Goal: Task Accomplishment & Management: Complete application form

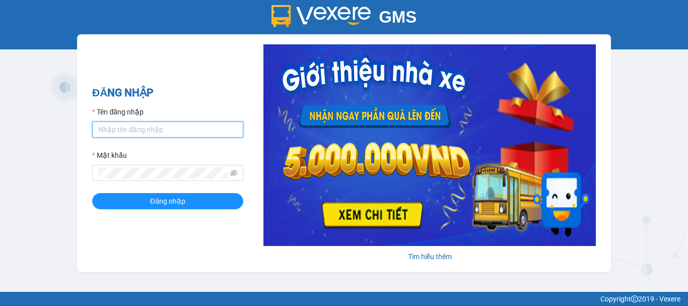
click at [148, 133] on input "Tên đăng nhập" at bounding box center [167, 129] width 151 height 16
type input "truc.ttdl"
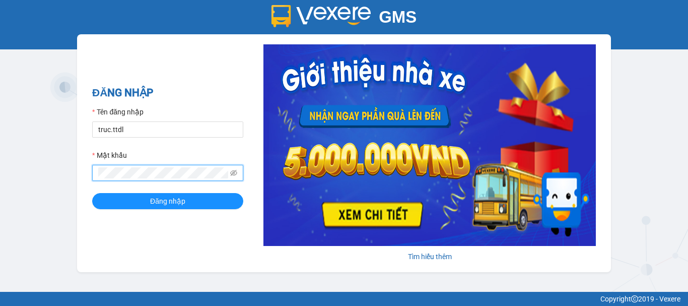
click at [92, 193] on button "Đăng nhập" at bounding box center [167, 201] width 151 height 16
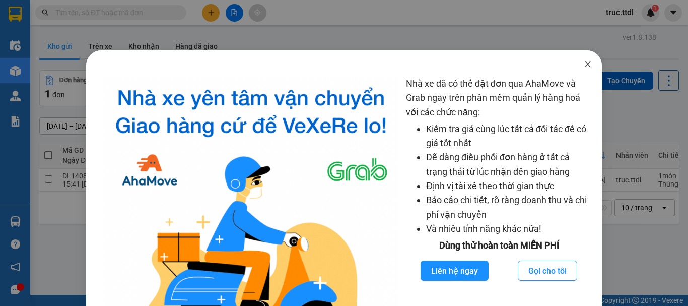
click at [584, 63] on icon "close" at bounding box center [588, 64] width 8 height 8
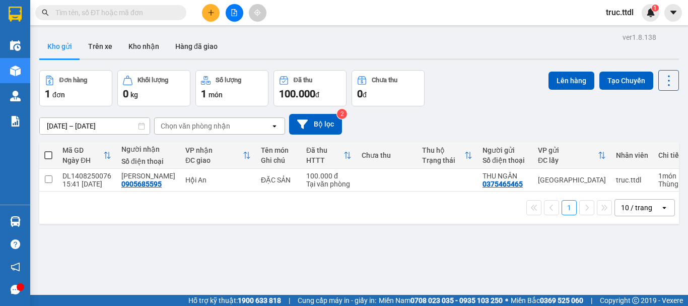
click at [481, 121] on div "[DATE] – [DATE] Press the down arrow key to interact with the calendar and sele…" at bounding box center [359, 124] width 640 height 21
click at [635, 203] on div "10 / trang" at bounding box center [637, 207] width 45 height 16
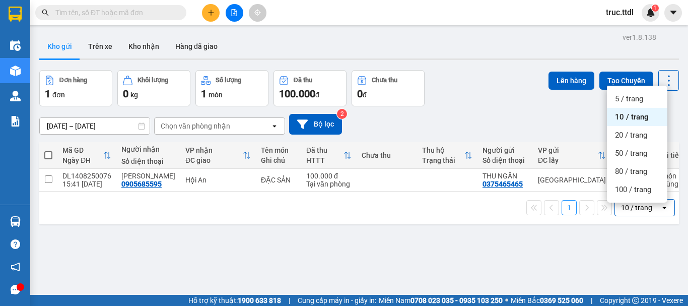
click at [636, 209] on div "10 / trang" at bounding box center [636, 207] width 31 height 10
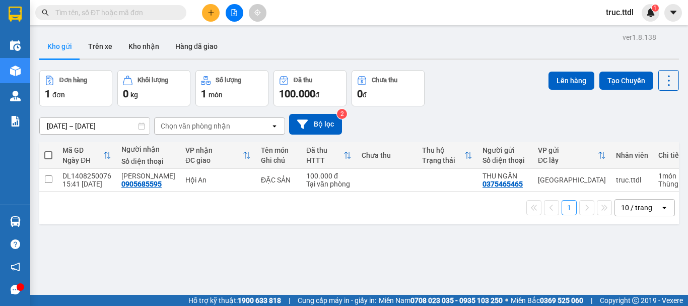
click at [639, 207] on div "10 / trang" at bounding box center [636, 207] width 31 height 10
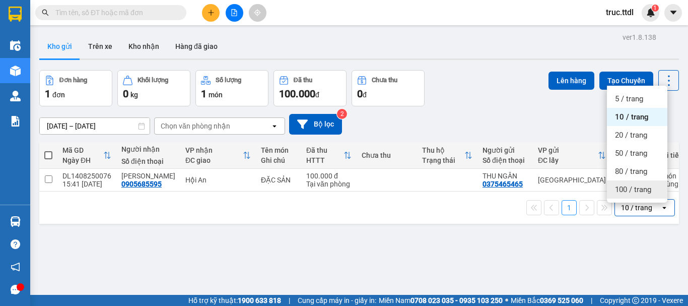
click at [641, 191] on span "100 / trang" at bounding box center [633, 189] width 36 height 10
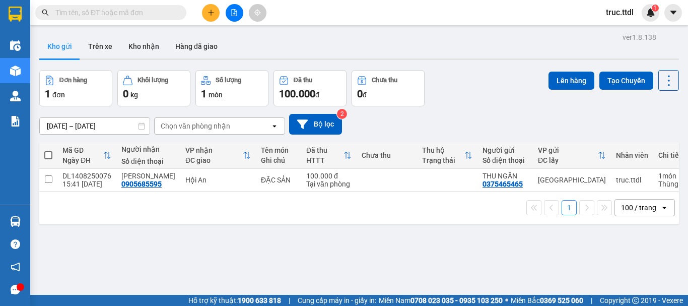
click at [161, 13] on input "text" at bounding box center [114, 12] width 119 height 11
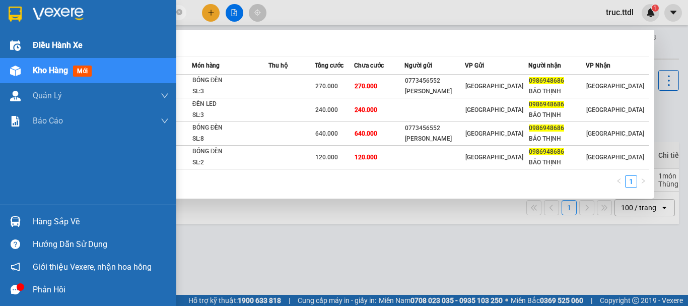
drag, startPoint x: 144, startPoint y: 16, endPoint x: 0, endPoint y: 40, distance: 145.6
click at [0, 40] on section "Kết quả tìm kiếm ( 4 ) Bộ lọc Mã ĐH Trạng thái Món hàng Thu hộ Tổng cước Chưa c…" at bounding box center [344, 153] width 688 height 306
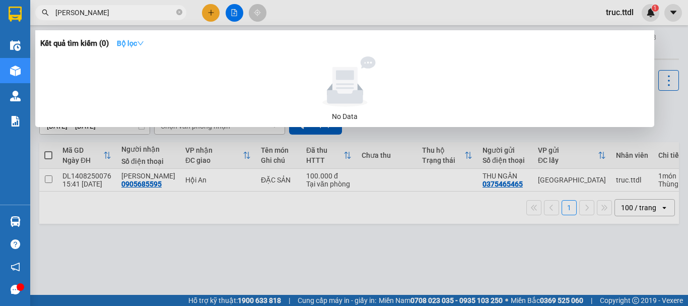
type input "nguyeen minh"
drag, startPoint x: 128, startPoint y: 40, endPoint x: 172, endPoint y: 84, distance: 61.6
click at [129, 41] on strong "Bộ lọc" at bounding box center [130, 43] width 27 height 8
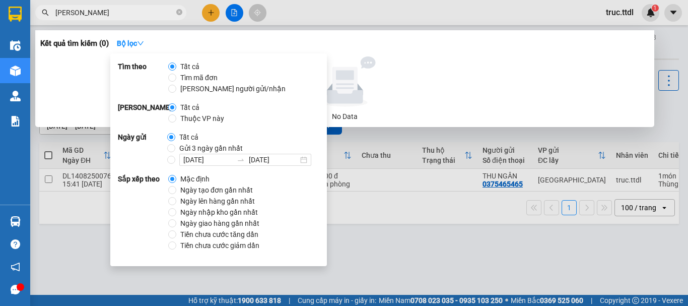
click at [209, 191] on span "Ngày tạo đơn gần nhất" at bounding box center [216, 189] width 81 height 11
click at [176, 191] on input "Ngày tạo đơn gần nhất" at bounding box center [172, 190] width 8 height 8
radio input "true"
radio input "false"
click at [76, 16] on input "nguyeen minh" at bounding box center [114, 12] width 119 height 11
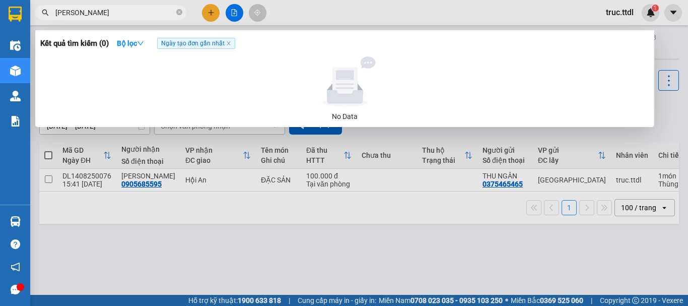
drag, startPoint x: 119, startPoint y: 9, endPoint x: 47, endPoint y: 28, distance: 73.9
click at [47, 22] on div "Kết quả tìm kiếm ( 0 ) Bộ lọc Ngày tạo đơn gần nhất No Data nguyeen minh" at bounding box center [98, 13] width 196 height 18
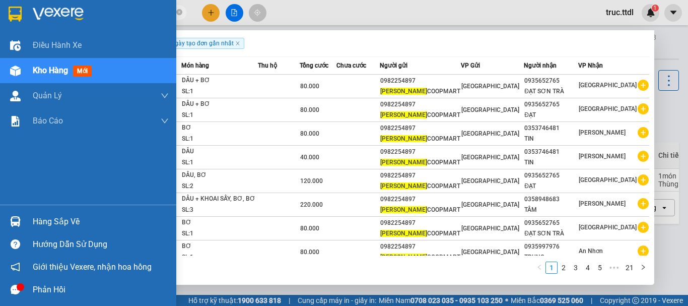
drag, startPoint x: 147, startPoint y: 14, endPoint x: 18, endPoint y: 22, distance: 129.2
click at [18, 22] on section "Kết quả tìm kiếm ( 201 ) Bộ lọc Ngày tạo đơn gần nhất Mã ĐH Trạng thái Món hàng…" at bounding box center [344, 153] width 688 height 306
paste input "0935652765"
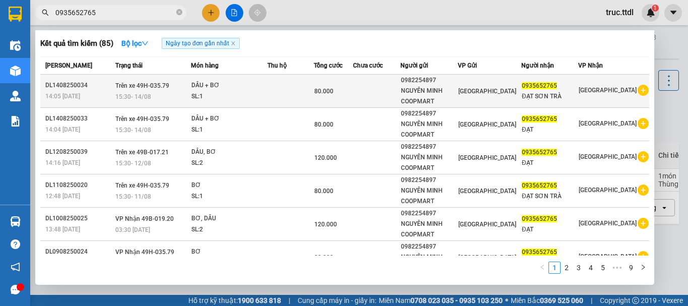
type input "0935652765"
click at [368, 95] on td at bounding box center [376, 91] width 47 height 33
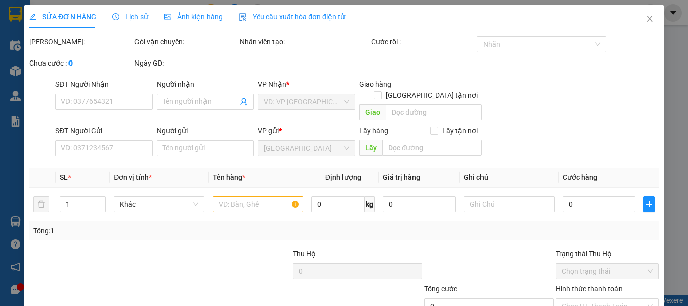
type input "0935652765"
type input "ĐẠT SƠN TRÀ"
type input "0982254897"
type input "NGUYÊN MINH COOPMART"
type input "80.000"
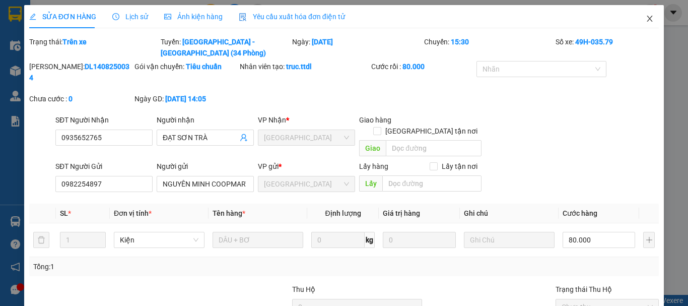
click at [646, 21] on icon "close" at bounding box center [650, 19] width 8 height 8
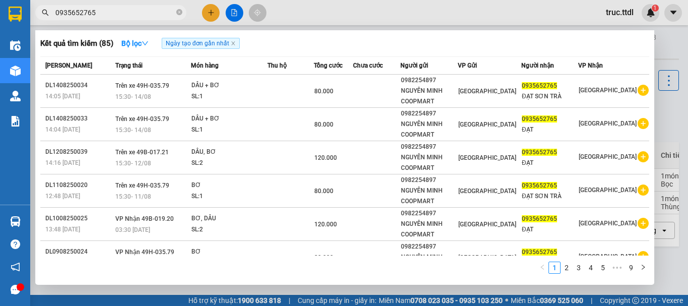
click at [125, 17] on input "0935652765" at bounding box center [114, 12] width 119 height 11
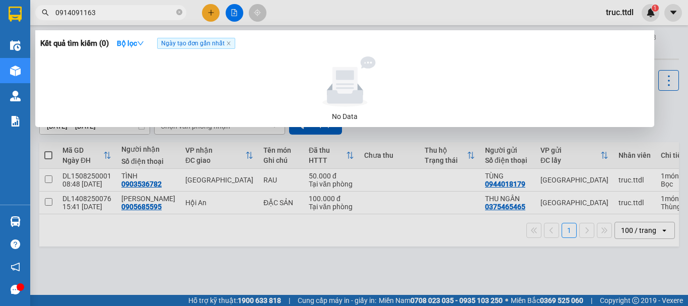
drag, startPoint x: 112, startPoint y: 14, endPoint x: 0, endPoint y: 51, distance: 118.3
click at [0, 51] on section "Kết quả tìm kiếm ( 0 ) Bộ lọc Ngày tạo đơn gần nhất No Data 0914091163 truc.ttd…" at bounding box center [344, 153] width 688 height 306
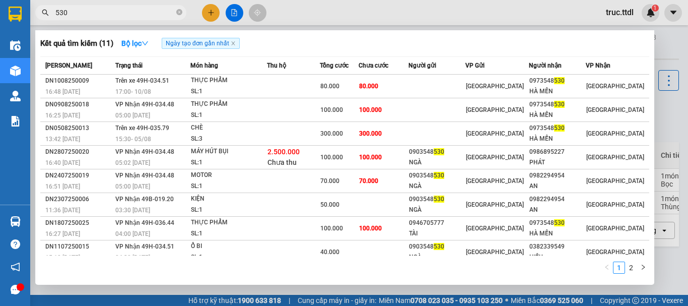
click at [55, 13] on input "530" at bounding box center [114, 12] width 119 height 11
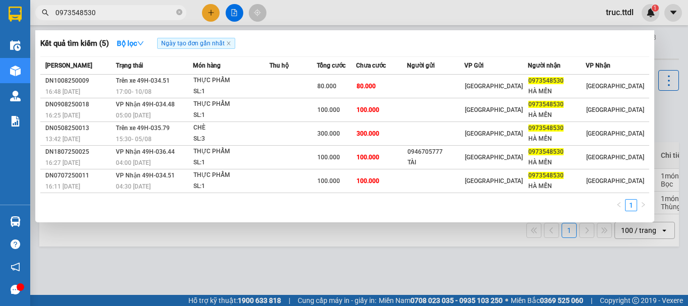
type input "0973548530"
click at [178, 11] on icon "close-circle" at bounding box center [179, 12] width 6 height 6
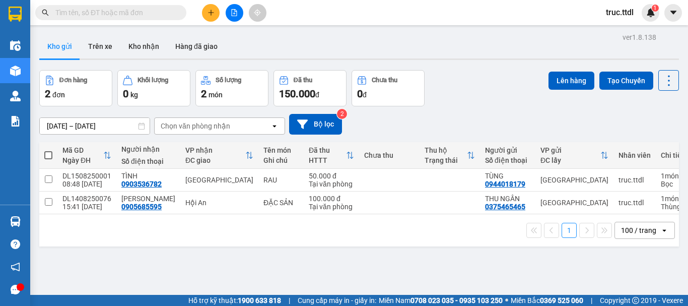
click at [296, 15] on div "Kết quả tìm kiếm ( 5 ) Bộ lọc Ngày tạo đơn gần nhất Mã ĐH Trạng thái Món hàng T…" at bounding box center [344, 12] width 688 height 25
click at [238, 14] on button at bounding box center [235, 13] width 18 height 18
click at [211, 16] on button at bounding box center [211, 13] width 18 height 18
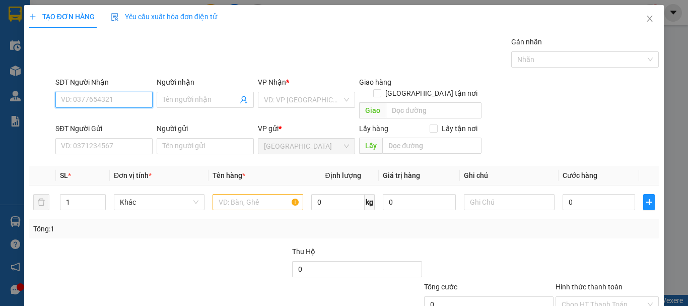
click at [115, 103] on input "SĐT Người Nhận" at bounding box center [103, 100] width 97 height 16
click at [240, 194] on input "text" at bounding box center [258, 202] width 91 height 16
type input "bánh"
click at [130, 102] on input "SĐT Người Nhận" at bounding box center [103, 100] width 97 height 16
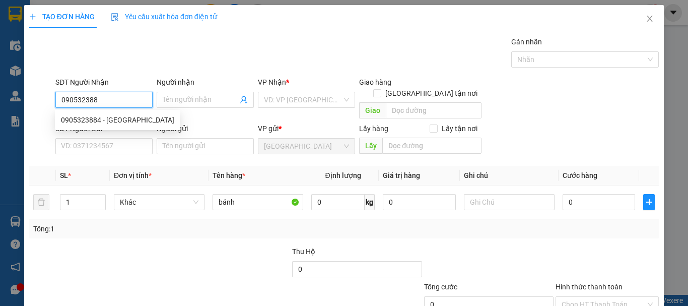
type input "0905323884"
click at [126, 120] on div "0905323884 - MỸ" at bounding box center [117, 119] width 113 height 11
type input "MỸ"
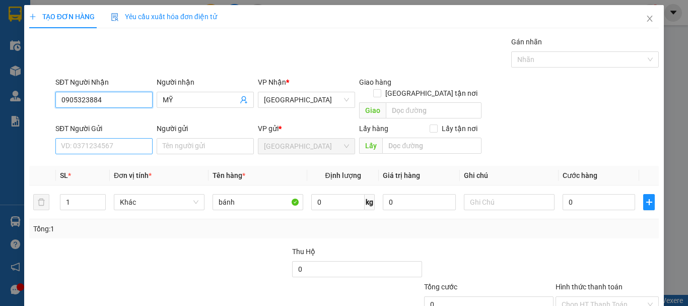
type input "0905323884"
click at [128, 138] on input "SĐT Người Gửi" at bounding box center [103, 146] width 97 height 16
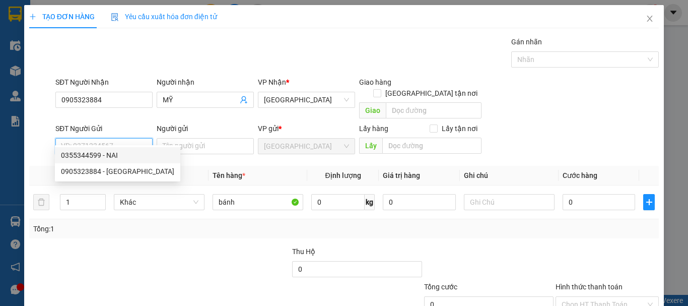
click at [122, 158] on div "0355344599 - NAI" at bounding box center [117, 155] width 113 height 11
type input "0355344599"
type input "NAI"
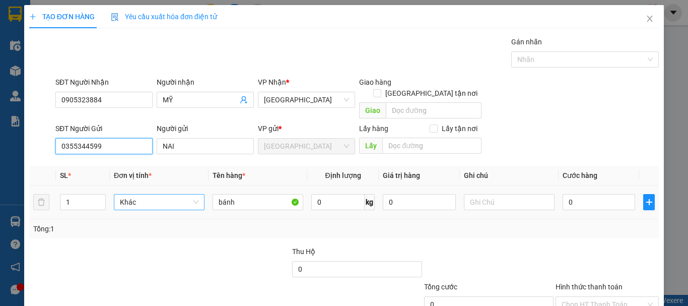
click at [146, 195] on span "Khác" at bounding box center [159, 201] width 79 height 15
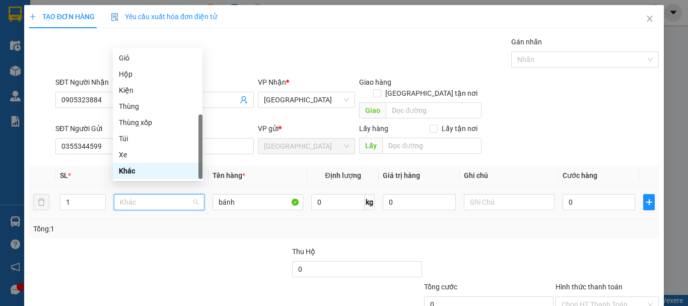
type input "T"
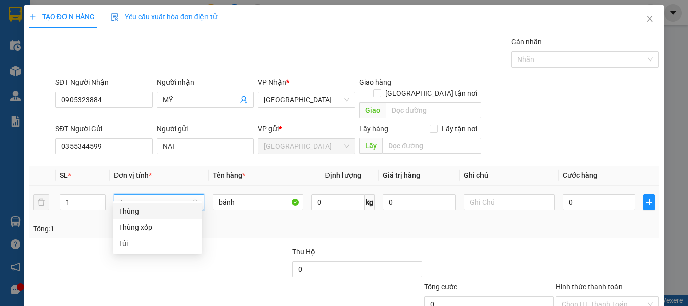
click at [146, 211] on div "Thùng" at bounding box center [158, 210] width 78 height 11
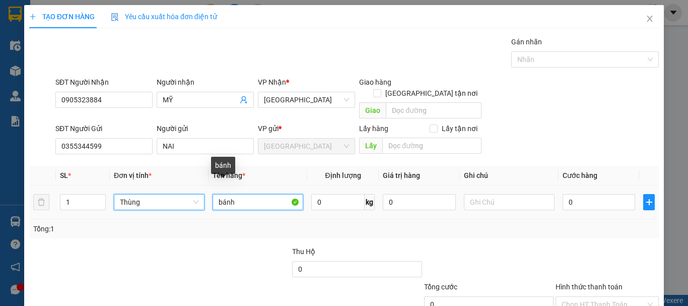
drag, startPoint x: 236, startPoint y: 191, endPoint x: 185, endPoint y: 188, distance: 51.5
click at [178, 188] on tr "1 Thùng Thùng bánh 0 kg 0 0" at bounding box center [344, 202] width 630 height 34
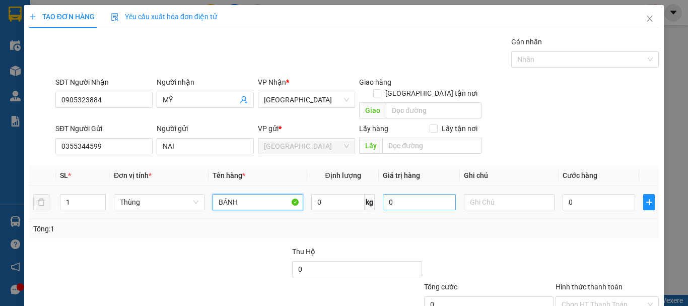
type input "BÁNH"
click at [405, 195] on input "0" at bounding box center [419, 202] width 73 height 16
type input "1.000.000"
click at [417, 223] on div "Tổng: 1" at bounding box center [344, 228] width 622 height 11
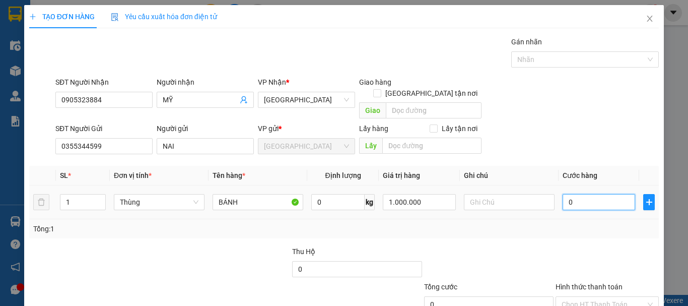
click at [575, 194] on input "0" at bounding box center [599, 202] width 73 height 16
type input "5"
type input "50"
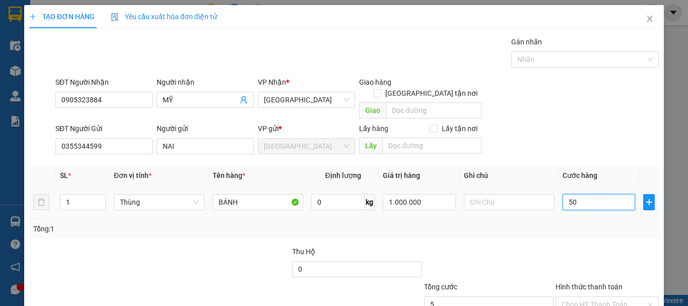
type input "50"
type input "50.000"
click at [579, 200] on div "50.000" at bounding box center [599, 202] width 73 height 20
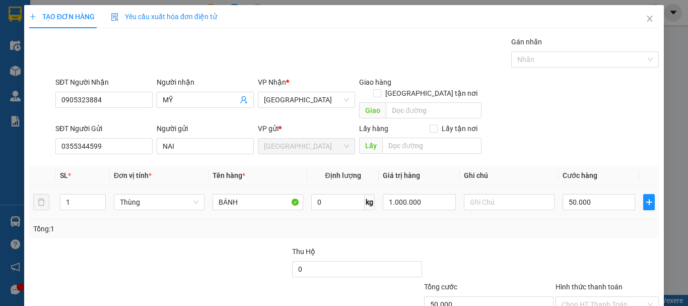
scroll to position [63, 0]
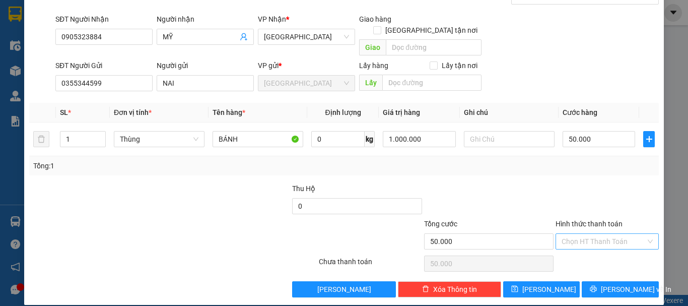
click at [594, 234] on input "Hình thức thanh toán" at bounding box center [604, 241] width 84 height 15
click at [603, 252] on div "Tại văn phòng" at bounding box center [601, 250] width 90 height 11
type input "0"
click at [612, 284] on span "Lưu và In" at bounding box center [636, 289] width 71 height 11
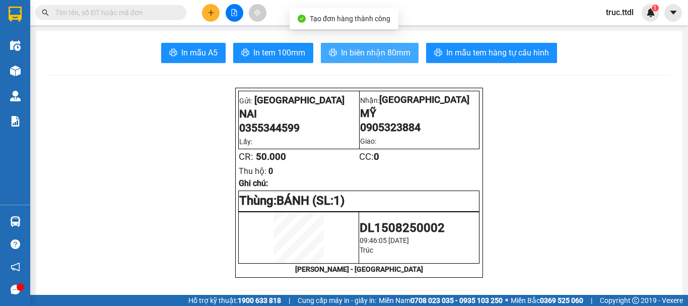
click at [387, 48] on span "In biên nhận 80mm" at bounding box center [376, 52] width 70 height 13
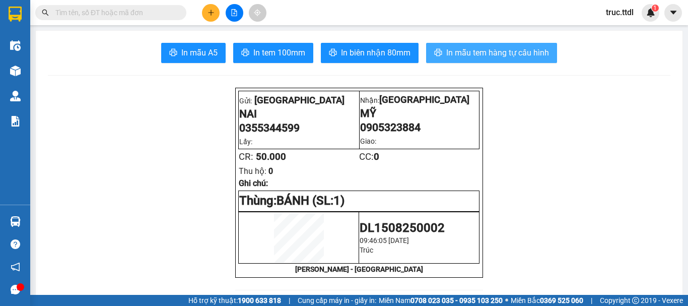
click at [502, 51] on span "In mẫu tem hàng tự cấu hình" at bounding box center [497, 52] width 103 height 13
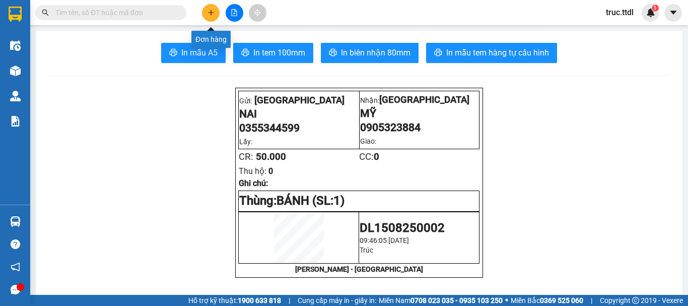
click at [210, 11] on icon "plus" at bounding box center [211, 12] width 7 height 7
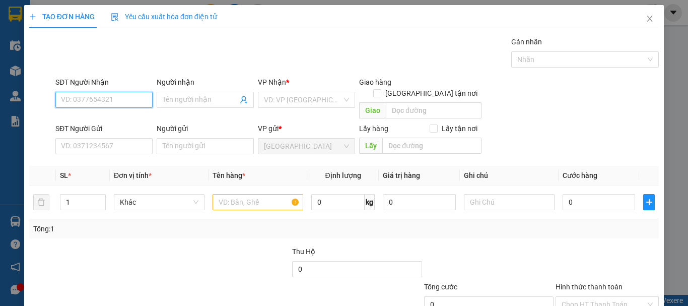
click at [122, 103] on input "SĐT Người Nhận" at bounding box center [103, 100] width 97 height 16
type input "0788355915"
type input "LINH"
type input "0788355915"
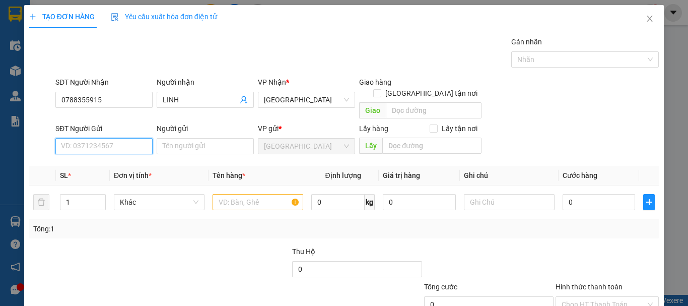
click at [126, 138] on input "SĐT Người Gửi" at bounding box center [103, 146] width 97 height 16
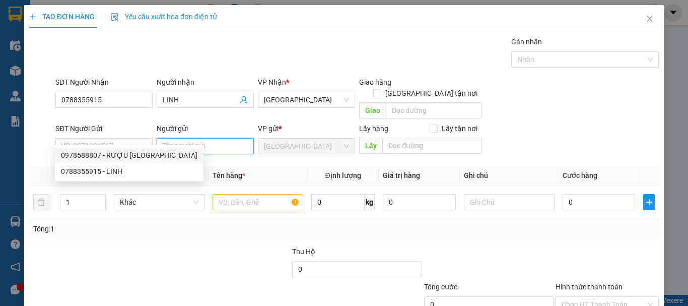
click at [181, 142] on input "Người gửi" at bounding box center [205, 146] width 97 height 16
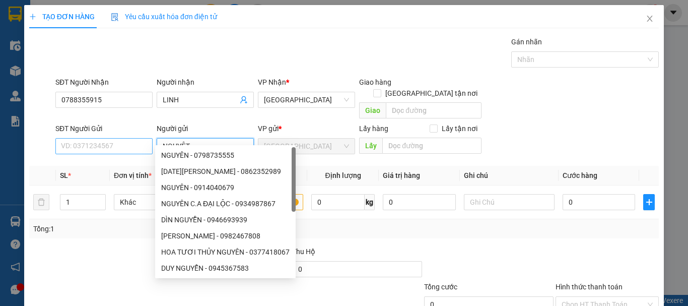
type input "NGUYỆT"
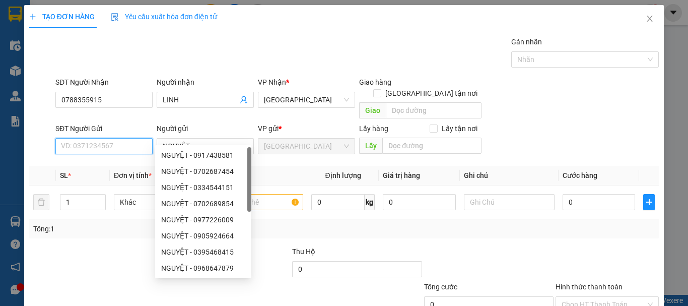
click at [112, 140] on input "SĐT Người Gửi" at bounding box center [103, 146] width 97 height 16
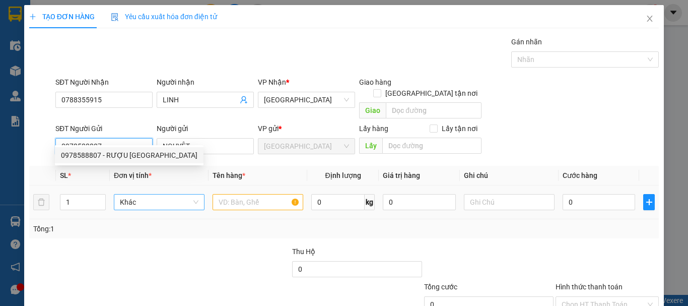
click at [142, 194] on span "Khác" at bounding box center [159, 201] width 79 height 15
type input "0978588807"
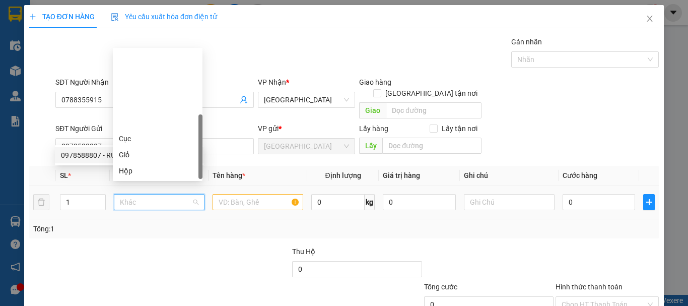
type input "T"
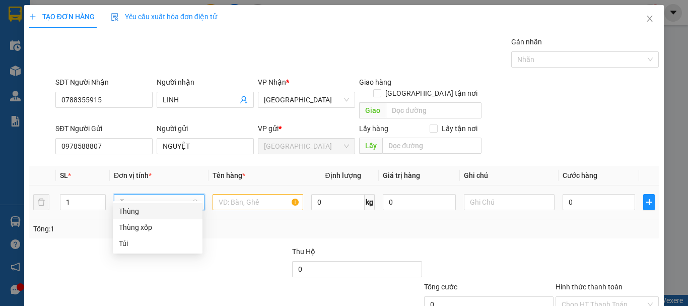
click at [137, 212] on div "Thùng" at bounding box center [158, 210] width 78 height 11
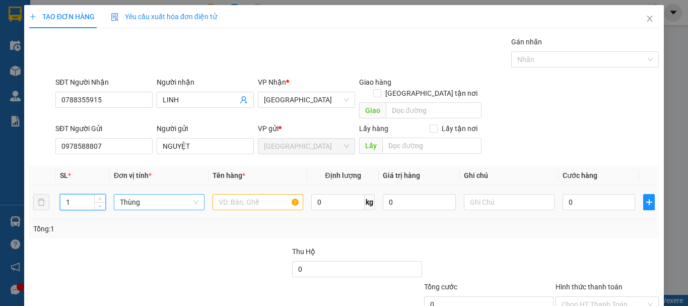
drag, startPoint x: 77, startPoint y: 189, endPoint x: 72, endPoint y: 208, distance: 19.8
click at [33, 201] on tr "1 Thùng 0 kg 0 0" at bounding box center [344, 202] width 630 height 34
type input "3"
click at [271, 198] on input "text" at bounding box center [258, 202] width 91 height 16
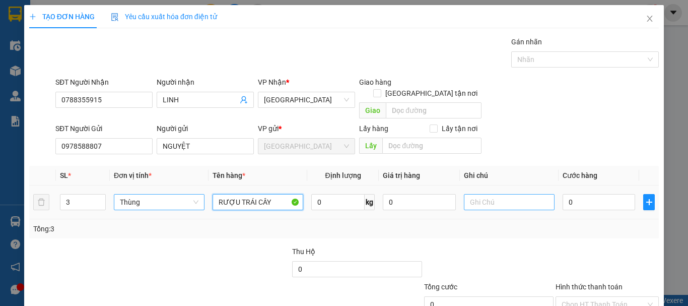
type input "RƯỢU TRÁI CÂY"
click at [517, 194] on input "text" at bounding box center [509, 202] width 91 height 16
type input "BỂ VỠ TRONG QTVC KHÔNG CHỊU TRÁCH NHIỆM"
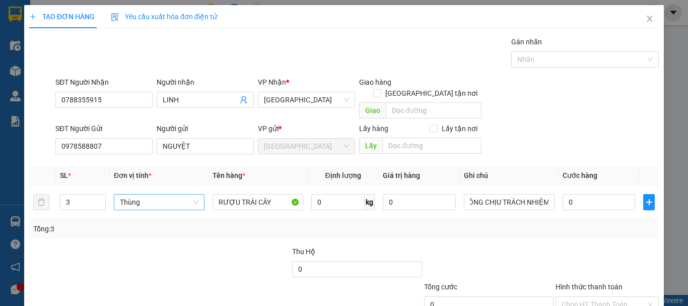
click at [512, 246] on div at bounding box center [488, 263] width 131 height 35
drag, startPoint x: 111, startPoint y: 132, endPoint x: 0, endPoint y: 151, distance: 112.8
click at [0, 151] on div "TẠO ĐƠN HÀNG Yêu cầu xuất hóa đơn điện tử Transit Pickup Surcharge Ids Transit …" at bounding box center [344, 153] width 688 height 306
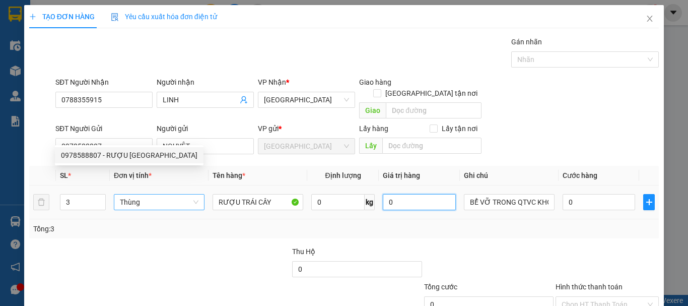
drag, startPoint x: 392, startPoint y: 193, endPoint x: 359, endPoint y: 202, distance: 34.5
click at [359, 202] on tr "3 Thùng RƯỢU TRÁI CÂY 0 kg 0 BỂ VỠ TRONG QTVC KHÔNG CHỊU TRÁCH NHIỆM 0" at bounding box center [344, 202] width 630 height 34
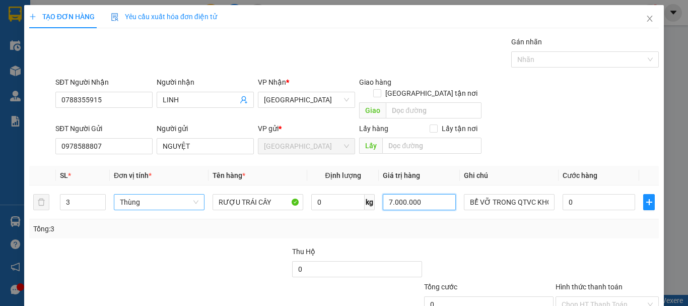
type input "7.000.000"
click at [581, 194] on input "0" at bounding box center [599, 202] width 73 height 16
type input "3"
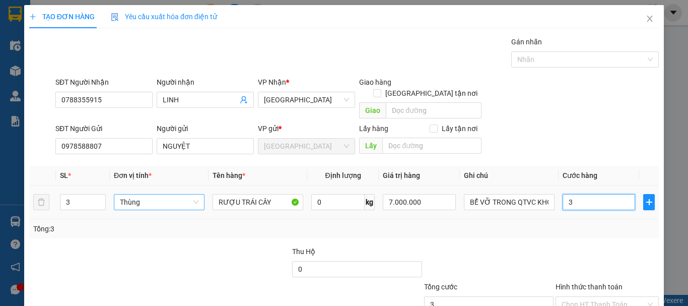
type input "30"
type input "300"
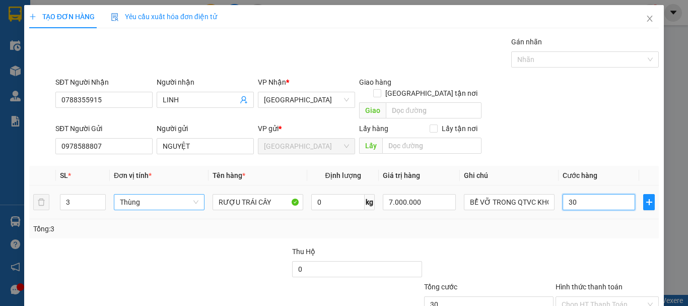
type input "300"
type input "300.000"
drag, startPoint x: 597, startPoint y: 166, endPoint x: 613, endPoint y: 151, distance: 22.5
click at [598, 166] on th "Cước hàng" at bounding box center [599, 176] width 81 height 20
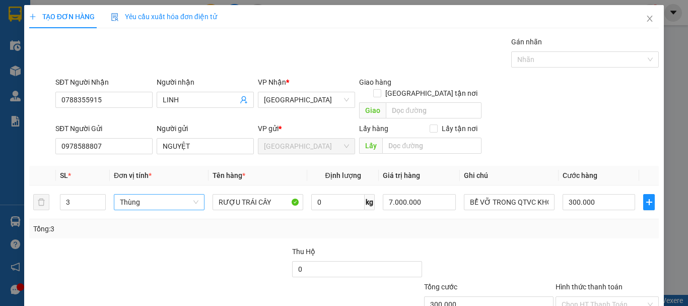
scroll to position [63, 0]
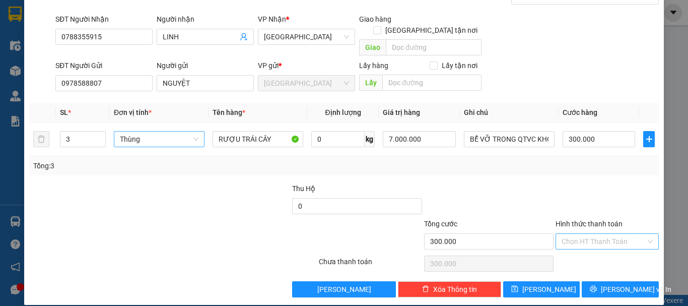
click at [588, 234] on input "Hình thức thanh toán" at bounding box center [604, 241] width 84 height 15
click at [583, 254] on div "Tại văn phòng" at bounding box center [601, 250] width 90 height 11
type input "0"
click at [598, 281] on button "Lưu và In" at bounding box center [620, 289] width 77 height 16
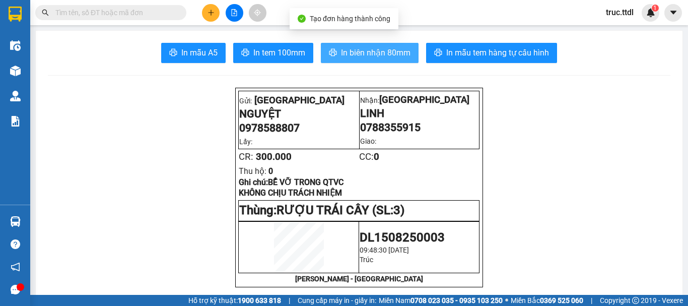
click at [396, 54] on span "In biên nhận 80mm" at bounding box center [376, 52] width 70 height 13
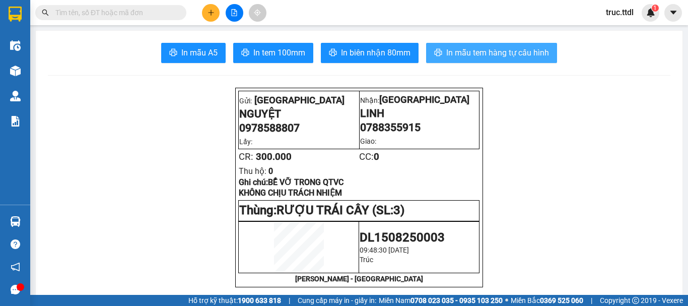
click at [505, 55] on span "In mẫu tem hàng tự cấu hình" at bounding box center [497, 52] width 103 height 13
click at [143, 13] on input "text" at bounding box center [114, 12] width 119 height 11
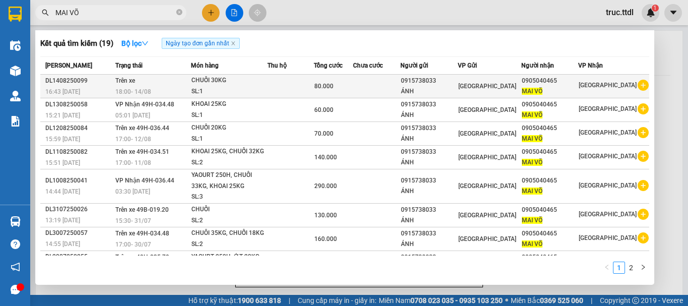
type input "MAI VÕ"
click at [278, 91] on td at bounding box center [290, 87] width 46 height 24
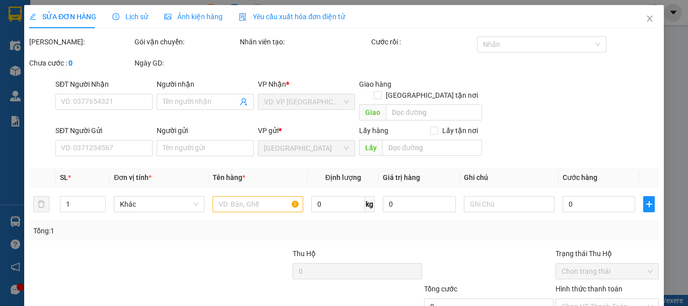
type input "0905040465"
type input "MAI VÕ"
type input "0915738033"
type input "ÁNH"
type input "80.000"
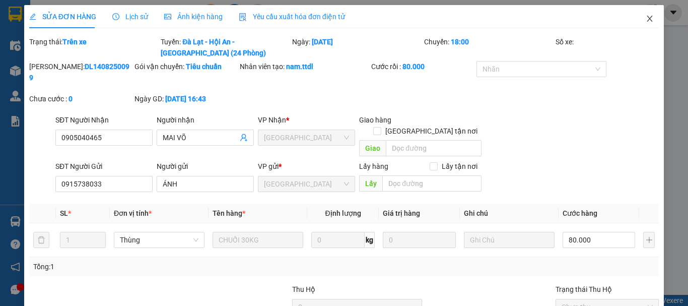
click at [646, 19] on icon "close" at bounding box center [650, 19] width 8 height 8
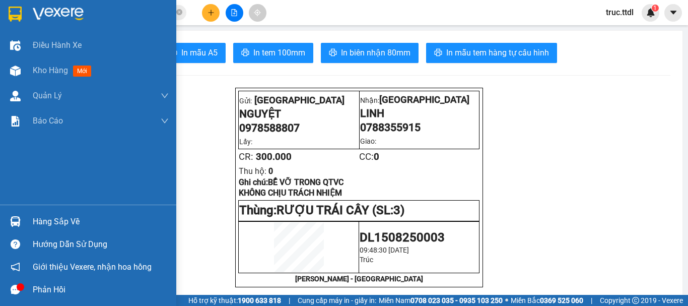
click at [19, 16] on img at bounding box center [15, 14] width 13 height 15
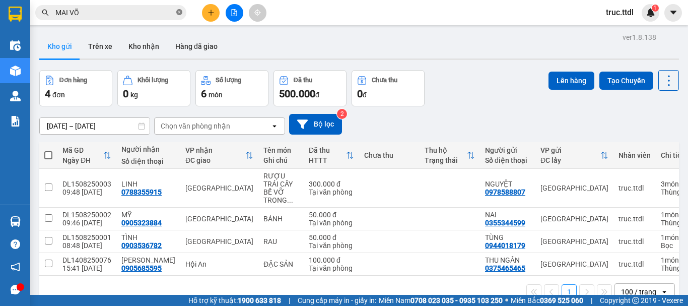
click at [179, 14] on icon "close-circle" at bounding box center [179, 12] width 6 height 6
click at [504, 112] on div "09/08/2025 – 15/08/2025 Press the down arrow key to interact with the calendar …" at bounding box center [359, 124] width 640 height 36
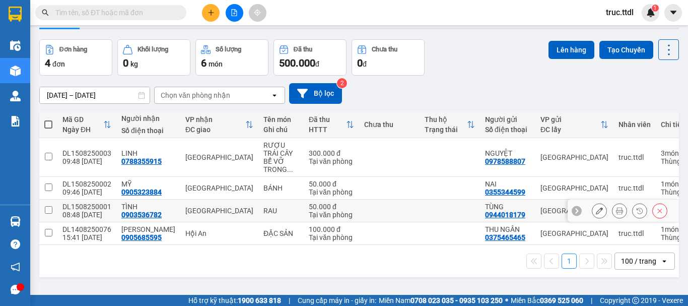
scroll to position [46, 0]
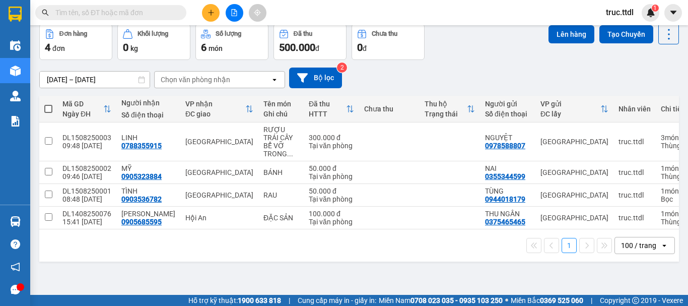
click at [121, 16] on input "text" at bounding box center [114, 12] width 119 height 11
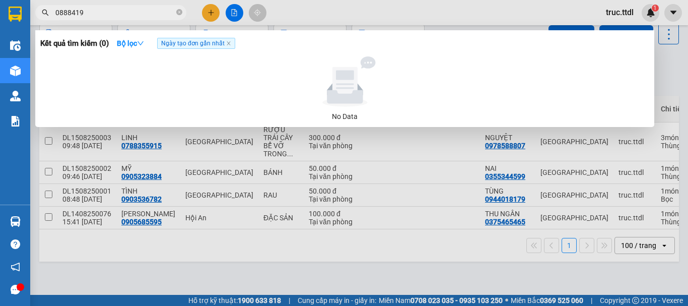
type input "0888419"
click at [213, 12] on div at bounding box center [344, 153] width 688 height 306
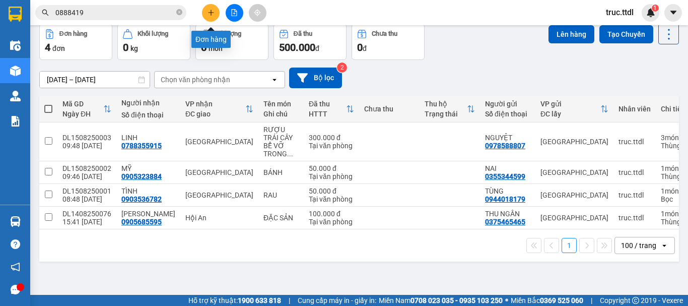
click at [213, 12] on icon "plus" at bounding box center [211, 12] width 7 height 7
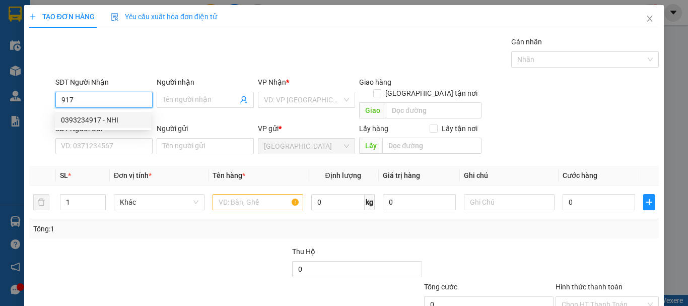
click at [114, 121] on div "0393234917 - NHI" at bounding box center [103, 119] width 84 height 11
type input "0393234917"
type input "NHI"
type input "0393234917"
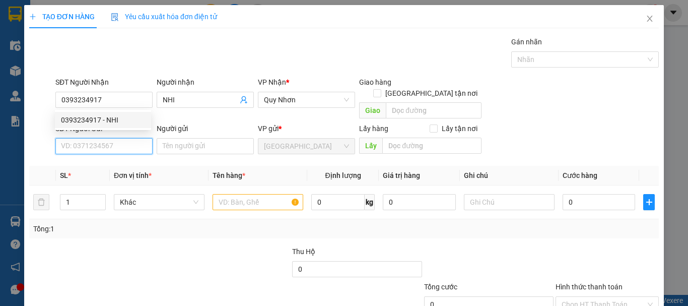
click at [120, 138] on input "SĐT Người Gửi" at bounding box center [103, 146] width 97 height 16
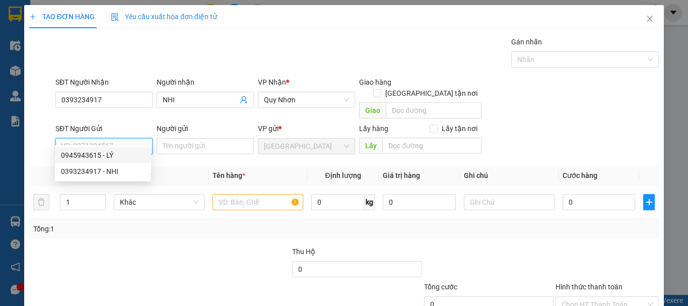
click at [129, 150] on div "0945943615 - LÝ" at bounding box center [103, 155] width 84 height 11
type input "0945943615"
type input "LÝ"
click at [158, 194] on span "Khác" at bounding box center [159, 201] width 79 height 15
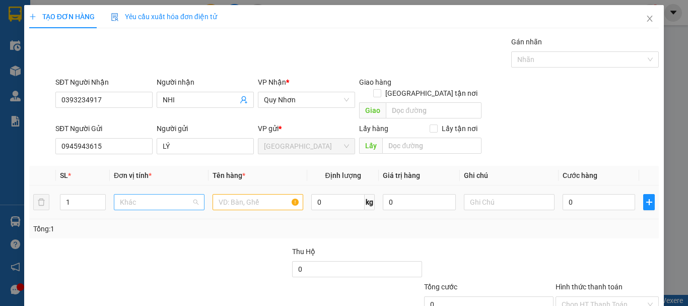
scroll to position [97, 0]
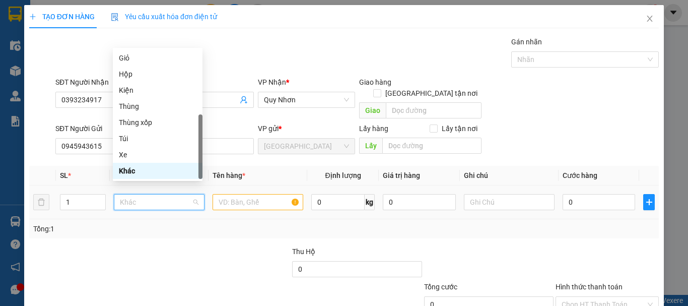
type input "K"
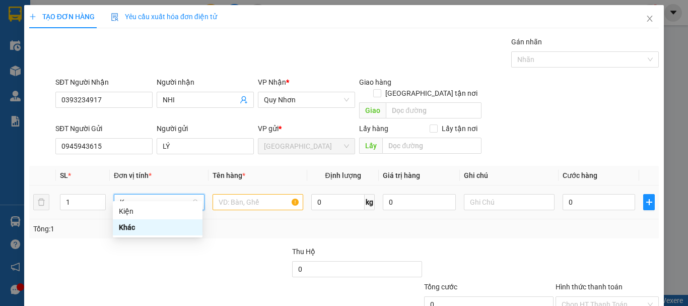
scroll to position [0, 0]
click at [161, 207] on div "Kiện" at bounding box center [158, 210] width 78 height 11
click at [214, 194] on input "text" at bounding box center [258, 202] width 91 height 16
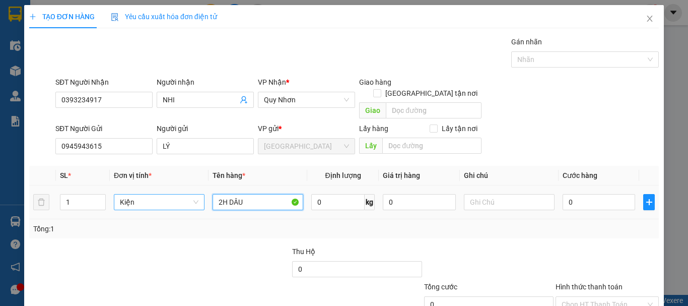
type input "2H DÂU"
type input "2"
type input "0"
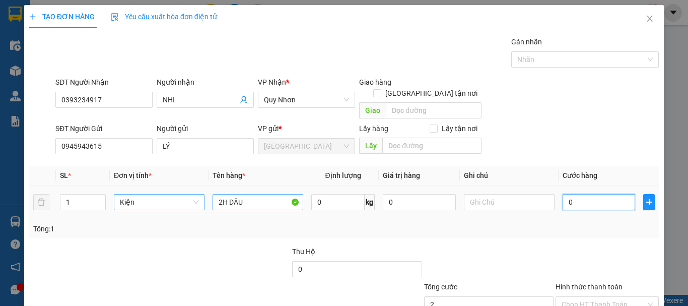
type input "0"
type input "03"
type input "3"
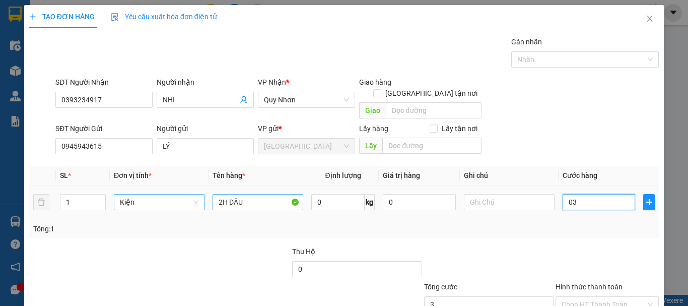
type input "030"
type input "30"
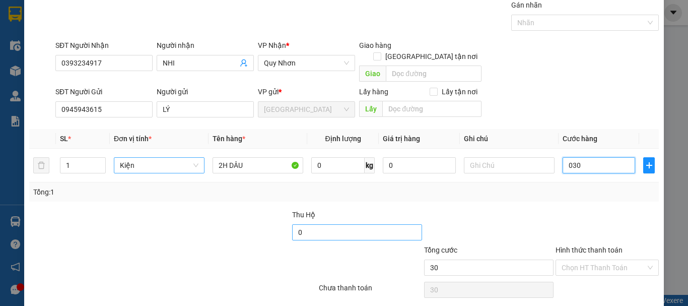
scroll to position [63, 0]
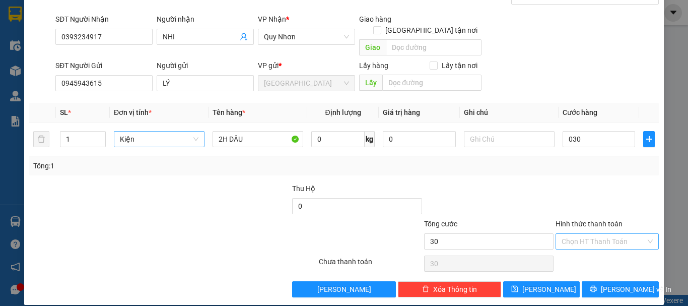
type input "30.000"
click at [587, 234] on input "Hình thức thanh toán" at bounding box center [604, 241] width 84 height 15
click at [599, 254] on div "Tại văn phòng" at bounding box center [601, 250] width 90 height 11
type input "0"
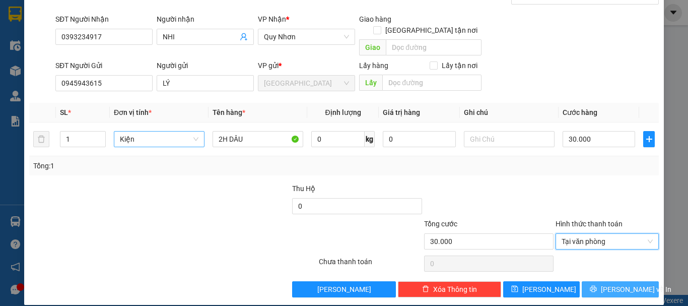
click at [609, 284] on span "Lưu và In" at bounding box center [636, 289] width 71 height 11
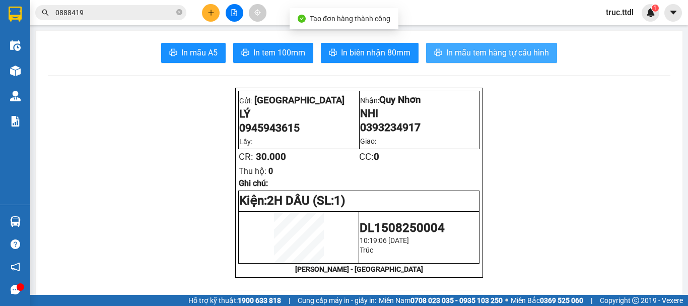
click at [484, 57] on span "In mẫu tem hàng tự cấu hình" at bounding box center [497, 52] width 103 height 13
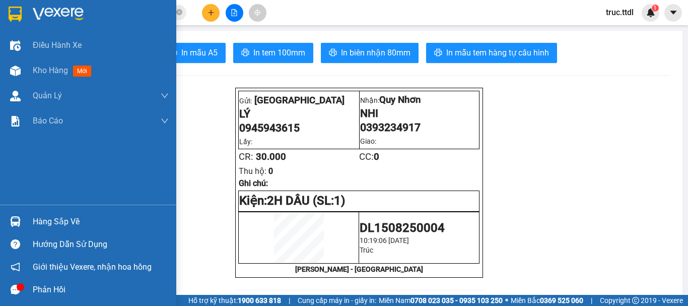
click at [19, 15] on img at bounding box center [15, 14] width 13 height 15
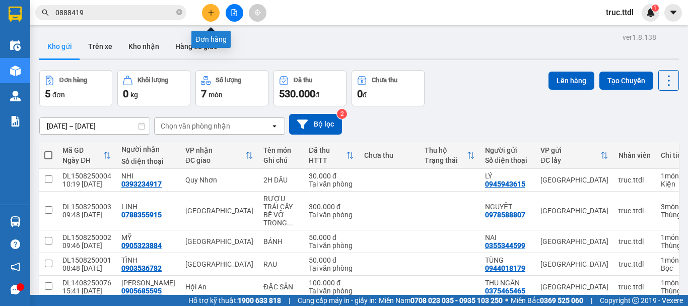
click at [205, 12] on button at bounding box center [211, 13] width 18 height 18
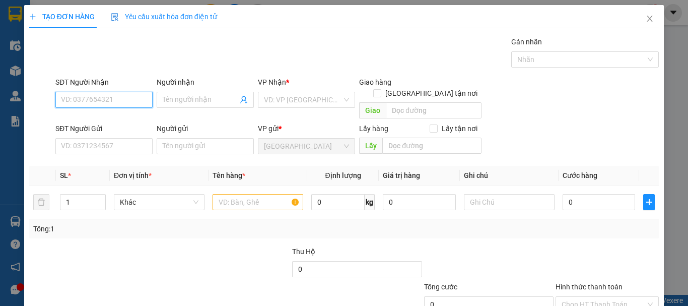
click at [115, 102] on input "SĐT Người Nhận" at bounding box center [103, 100] width 97 height 16
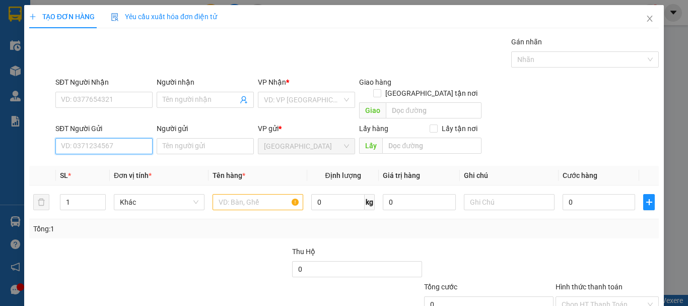
drag, startPoint x: 126, startPoint y: 131, endPoint x: 450, endPoint y: 3, distance: 348.9
click at [126, 138] on input "SĐT Người Gửi" at bounding box center [103, 146] width 97 height 16
type input "0937024725"
drag, startPoint x: 125, startPoint y: 158, endPoint x: 125, endPoint y: 145, distance: 13.6
click at [125, 158] on div "0937024725 - NGỌC" at bounding box center [103, 155] width 84 height 11
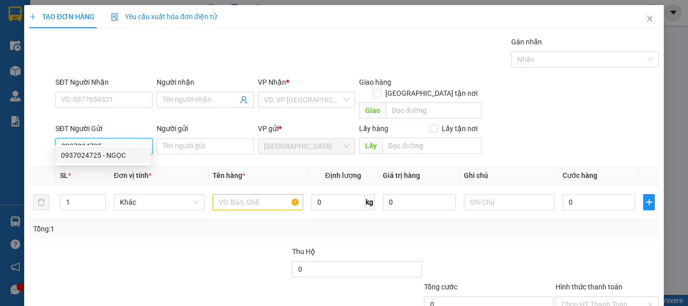
type input "NGỌC"
type input "0937024725"
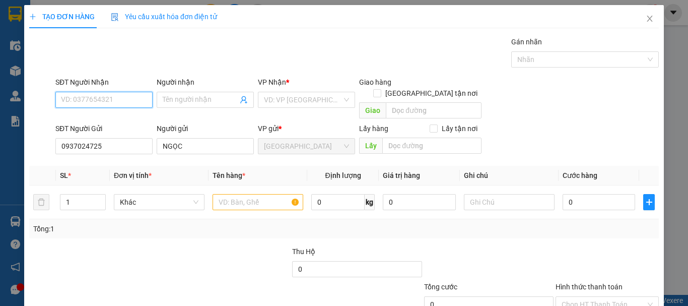
click at [131, 98] on input "SĐT Người Nhận" at bounding box center [103, 100] width 97 height 16
click at [135, 133] on div "0334517268 - HẠNH" at bounding box center [103, 135] width 84 height 11
type input "0334517268"
type input "HẠNH"
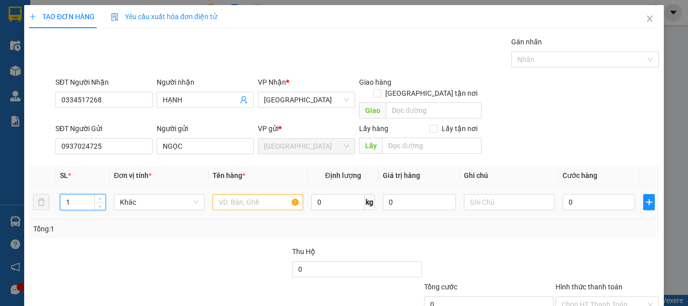
drag, startPoint x: 79, startPoint y: 192, endPoint x: 61, endPoint y: 197, distance: 18.5
click at [56, 198] on td "1" at bounding box center [83, 202] width 54 height 34
type input "2"
click at [236, 194] on input "text" at bounding box center [258, 202] width 91 height 16
type input "CÂY BÁNH TRÁNG"
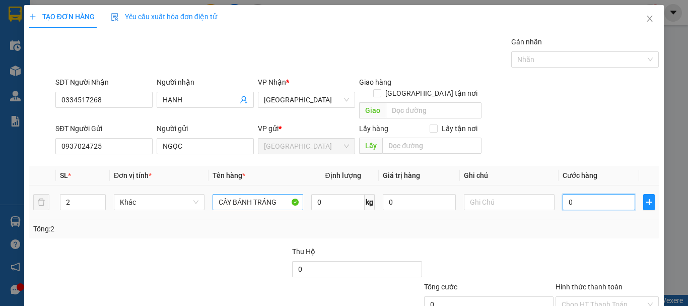
type input "1"
type input "12"
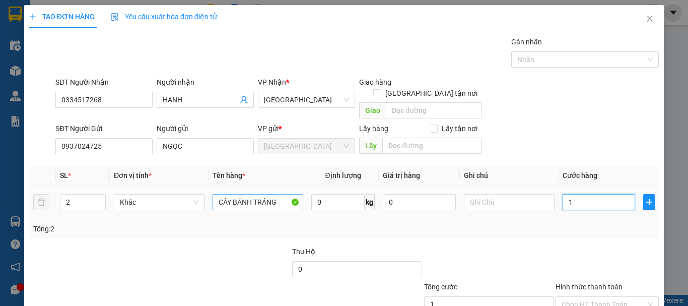
type input "12"
type input "120"
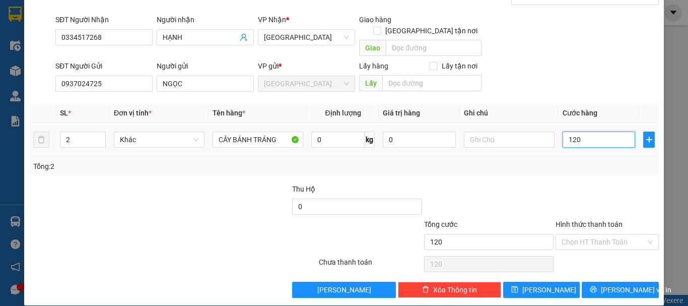
scroll to position [63, 0]
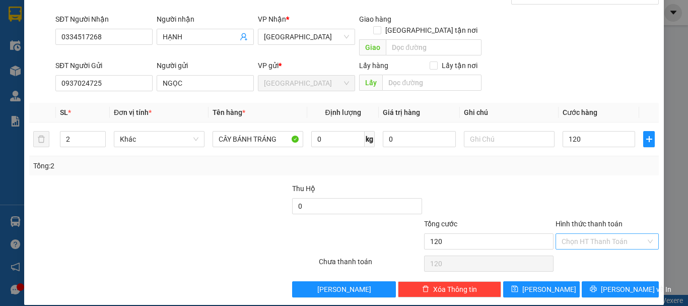
click at [616, 234] on input "Hình thức thanh toán" at bounding box center [604, 241] width 84 height 15
type input "120.000"
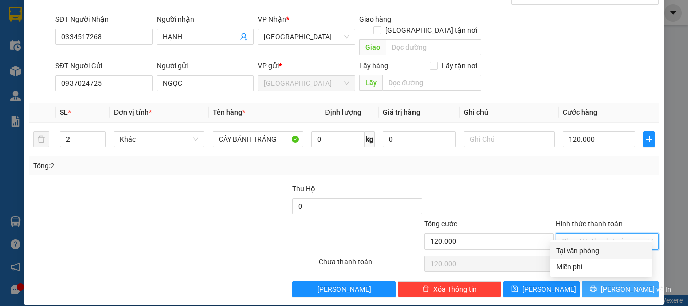
drag, startPoint x: 595, startPoint y: 252, endPoint x: 611, endPoint y: 277, distance: 29.2
click at [595, 252] on div "Tại văn phòng" at bounding box center [601, 250] width 90 height 11
type input "0"
click at [611, 284] on span "Lưu và In" at bounding box center [636, 289] width 71 height 11
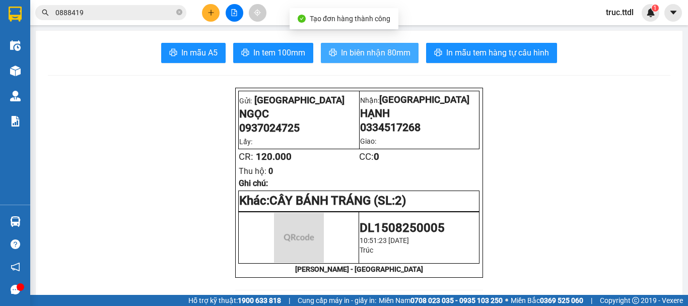
click at [378, 59] on span "In biên nhận 80mm" at bounding box center [376, 52] width 70 height 13
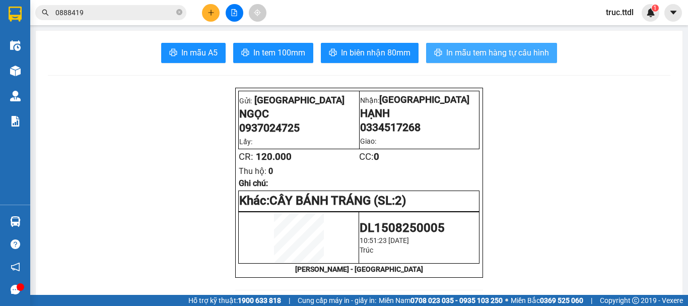
click at [484, 54] on span "In mẫu tem hàng tự cấu hình" at bounding box center [497, 52] width 103 height 13
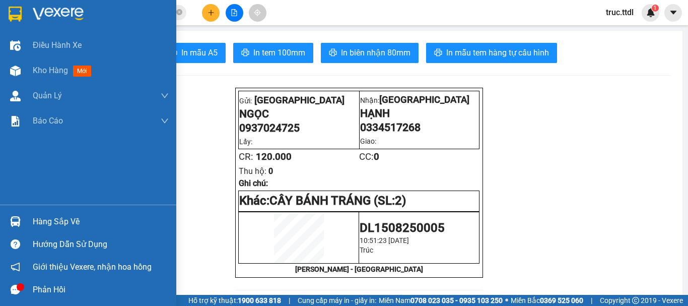
click at [20, 14] on img at bounding box center [15, 14] width 13 height 15
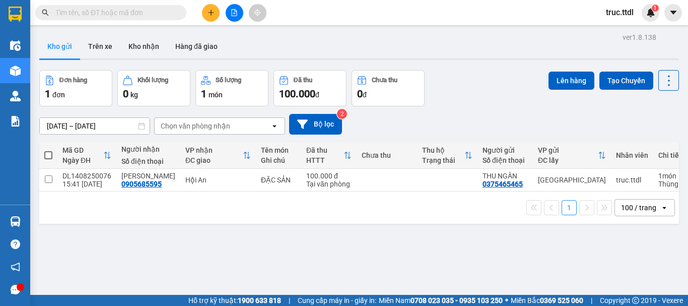
click at [236, 10] on icon "file-add" at bounding box center [234, 12] width 7 height 7
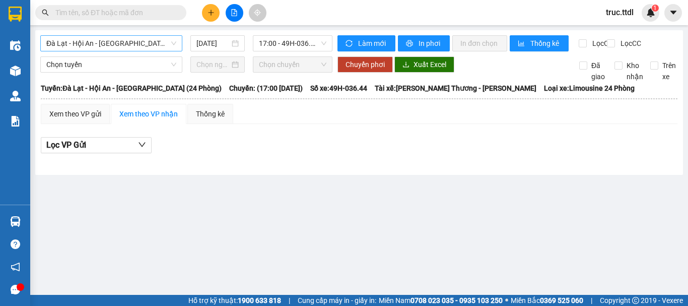
click at [143, 44] on span "Đà Lạt - Hội An - Đà Nẵng (24 Phòng)" at bounding box center [111, 43] width 130 height 15
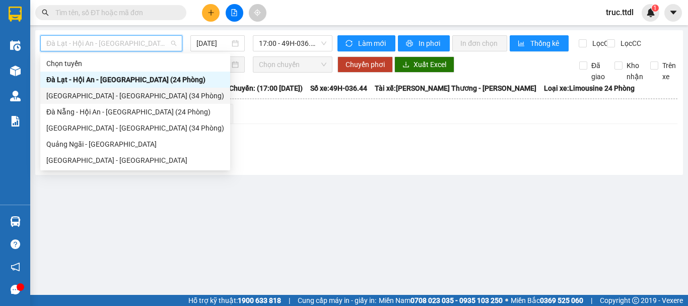
click at [115, 90] on div "Đà Lạt - Đà Nẵng (34 Phòng)" at bounding box center [135, 95] width 178 height 11
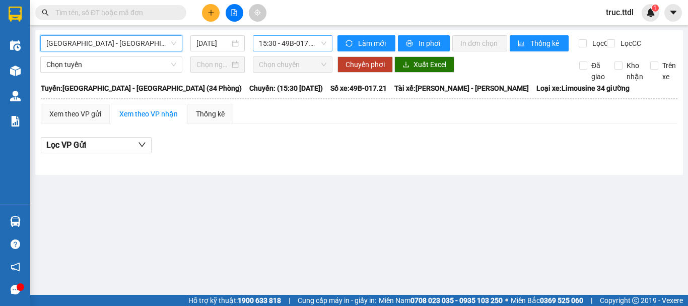
click at [279, 43] on span "15:30 - 49B-017.21" at bounding box center [292, 43] width 67 height 15
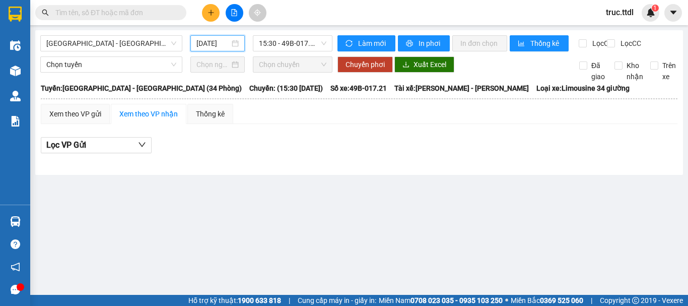
click at [215, 41] on input "[DATE]" at bounding box center [212, 43] width 33 height 11
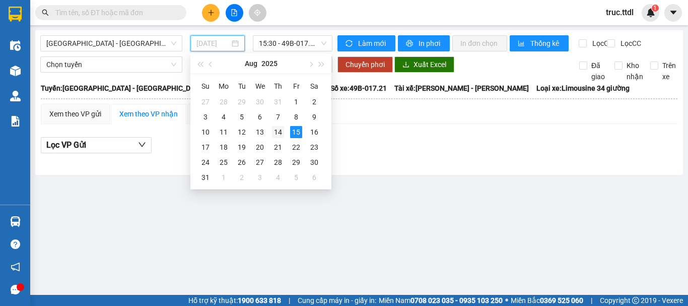
click at [279, 135] on div "14" at bounding box center [278, 132] width 12 height 12
type input "14/08/2025"
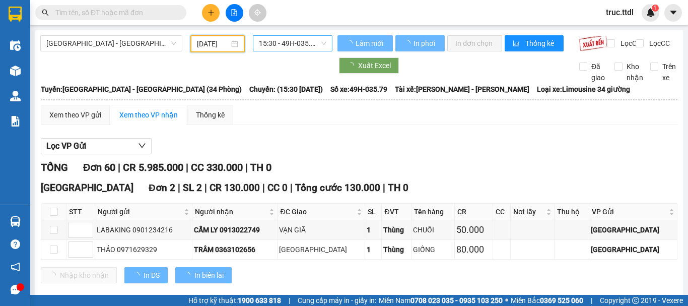
click at [302, 47] on span "15:30 - 49H-035.79" at bounding box center [292, 43] width 67 height 15
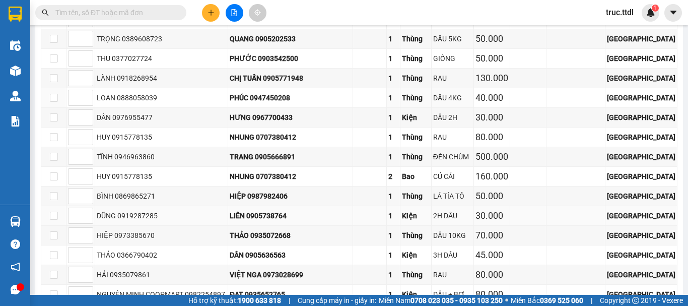
scroll to position [1763, 0]
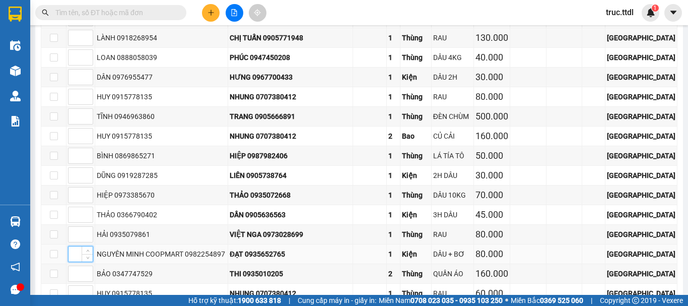
click at [81, 246] on input at bounding box center [80, 253] width 24 height 15
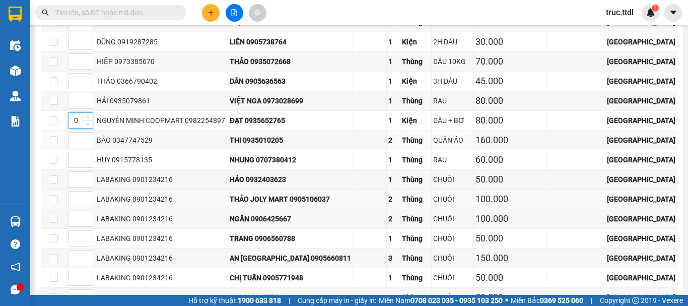
scroll to position [1914, 0]
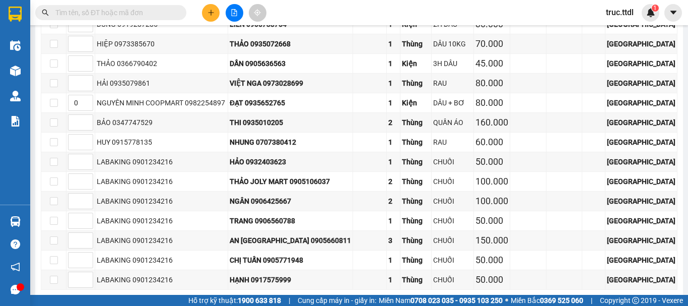
type input "1"
drag, startPoint x: 249, startPoint y: 75, endPoint x: 301, endPoint y: 75, distance: 52.4
click at [301, 97] on div "ĐẠT 0935652765" at bounding box center [290, 102] width 121 height 11
copy div "0935652765"
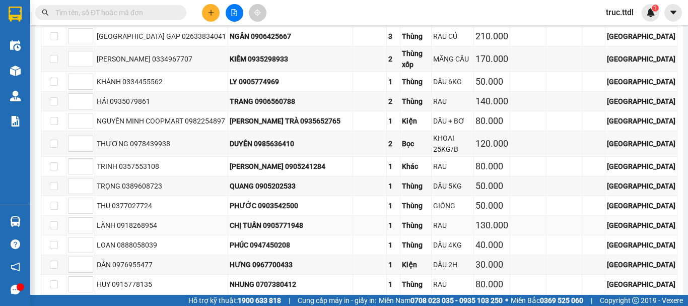
scroll to position [1561, 0]
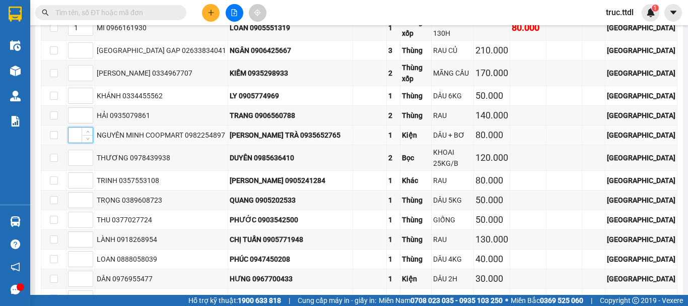
click at [74, 127] on input at bounding box center [80, 134] width 24 height 15
type input "2"
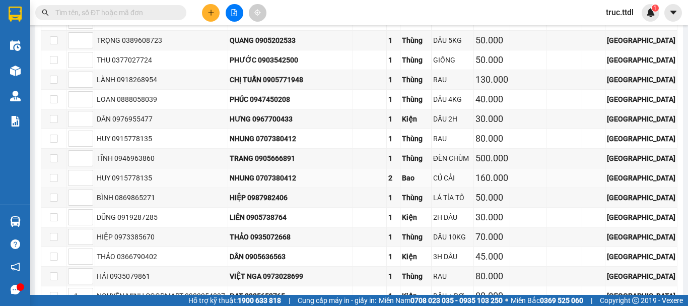
scroll to position [1813, 0]
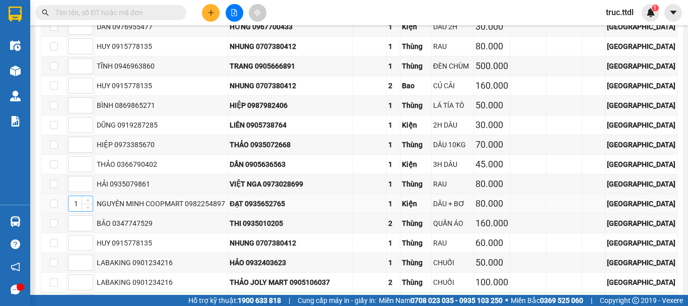
type input "X"
click at [77, 196] on input "1" at bounding box center [80, 203] width 24 height 15
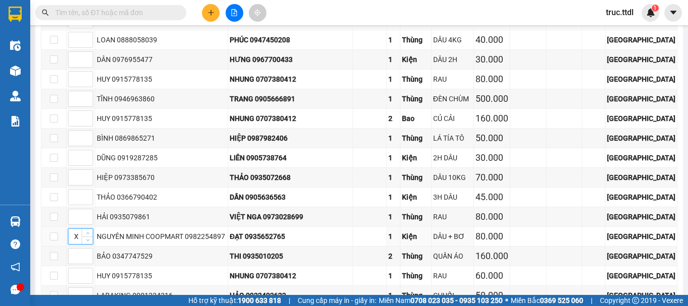
scroll to position [1763, 0]
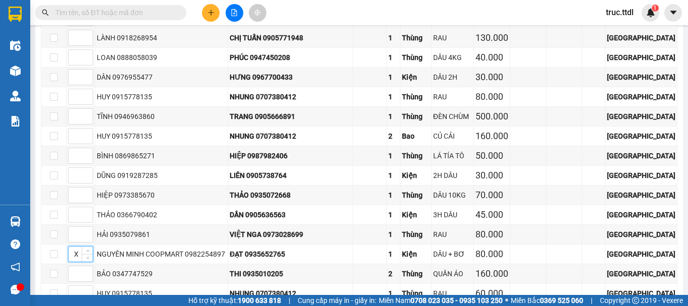
type input "1"
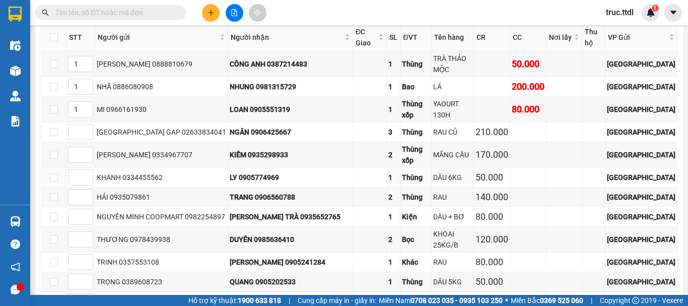
scroll to position [1429, 0]
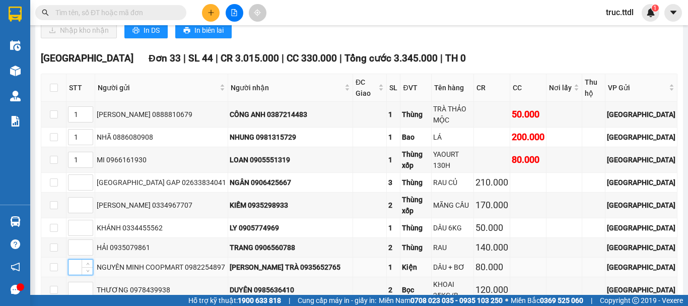
click at [74, 259] on input at bounding box center [80, 266] width 24 height 15
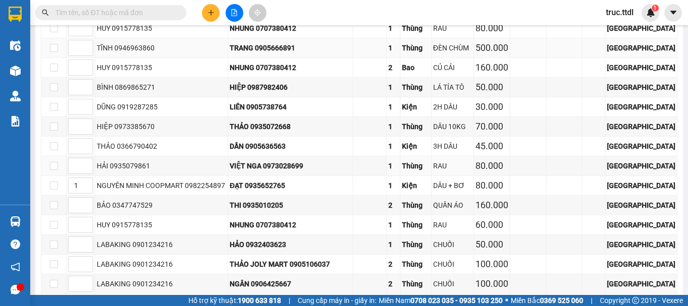
scroll to position [1832, 0]
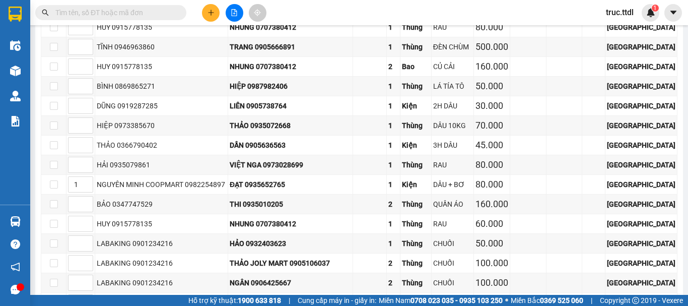
type input "X"
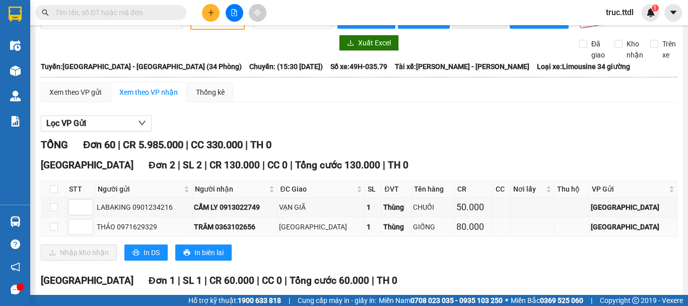
scroll to position [0, 0]
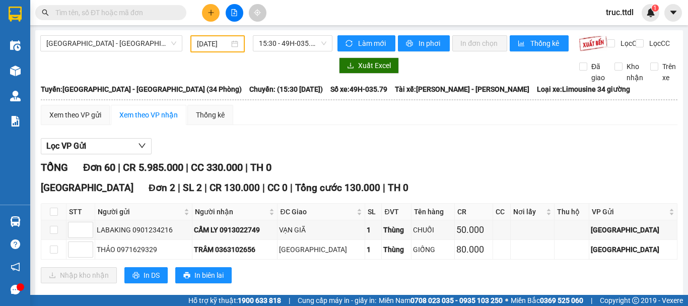
click at [165, 12] on input "text" at bounding box center [114, 12] width 119 height 11
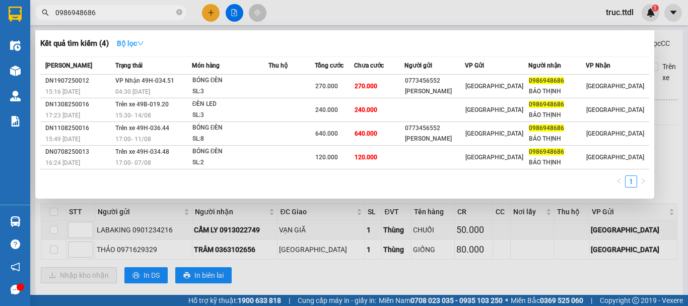
type input "0986948686"
click at [139, 40] on strong "Bộ lọc" at bounding box center [130, 43] width 27 height 8
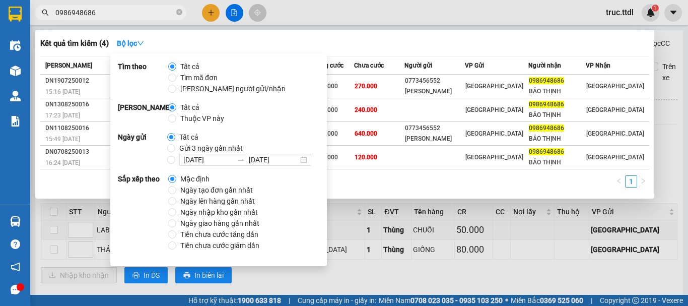
click at [190, 187] on span "Ngày tạo đơn gần nhất" at bounding box center [216, 189] width 81 height 11
click at [176, 187] on input "Ngày tạo đơn gần nhất" at bounding box center [172, 190] width 8 height 8
radio input "true"
radio input "false"
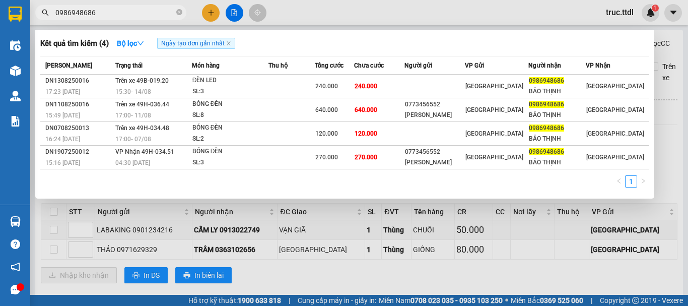
click at [401, 46] on div "Kết quả tìm kiếm ( 4 ) Bộ lọc Ngày tạo đơn gần nhất" at bounding box center [344, 43] width 609 height 16
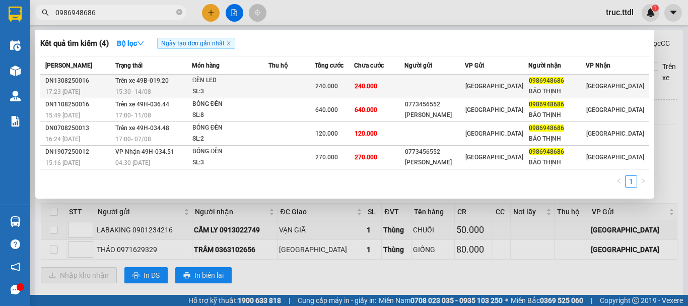
click at [404, 83] on td "240.000" at bounding box center [379, 87] width 50 height 24
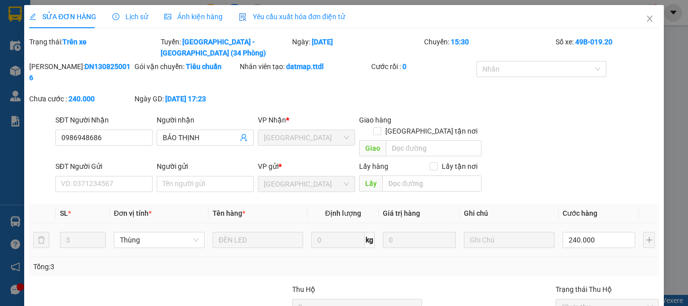
type input "0986948686"
type input "BẢO THỊNH"
type input "240.000"
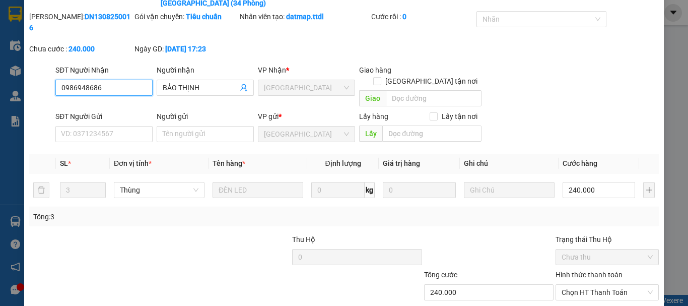
scroll to position [60, 0]
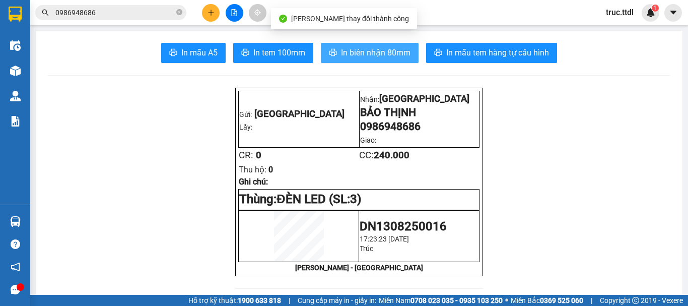
click at [351, 48] on span "In biên nhận 80mm" at bounding box center [376, 52] width 70 height 13
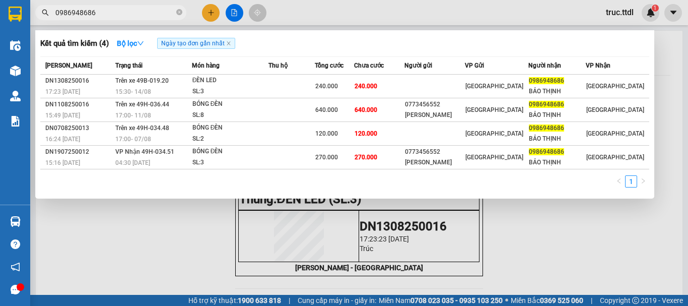
click at [161, 12] on input "0986948686" at bounding box center [114, 12] width 119 height 11
paste input "78588807"
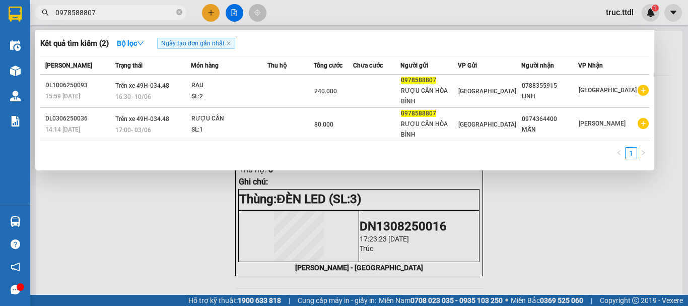
type input "0978588807"
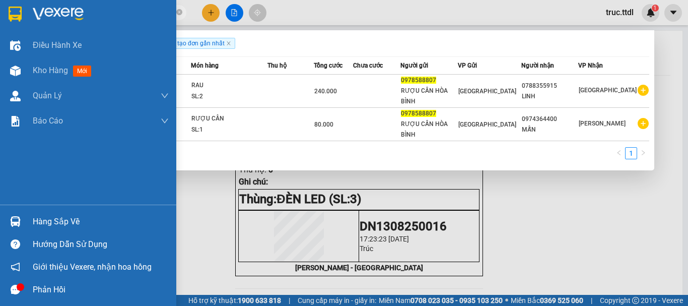
click at [14, 14] on img at bounding box center [15, 14] width 13 height 15
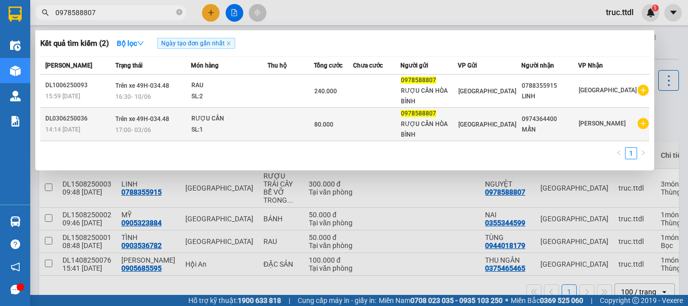
click at [222, 132] on div "SL: 1" at bounding box center [229, 129] width 76 height 11
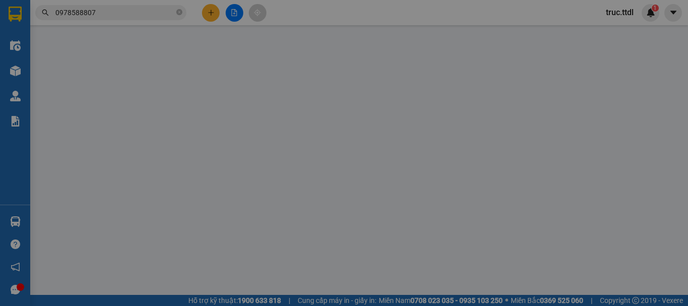
type input "0974364400"
type input "MẪN"
type input "0978588807"
type input "RƯỢU CẦN HÒA BÌNH"
type input "80.000"
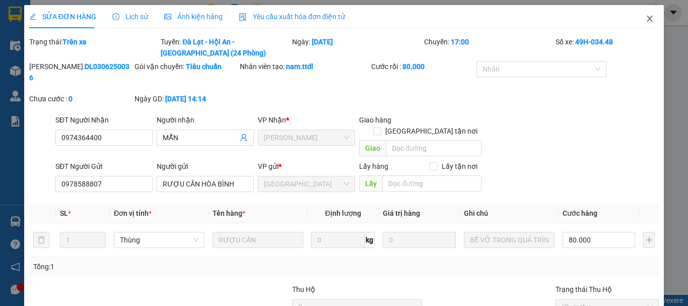
click at [646, 18] on icon "close" at bounding box center [650, 19] width 8 height 8
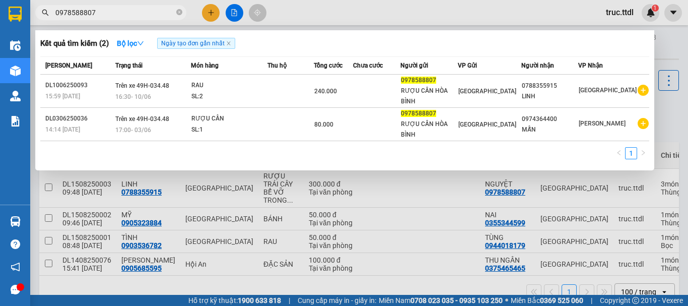
click at [129, 18] on input "0978588807" at bounding box center [114, 12] width 119 height 11
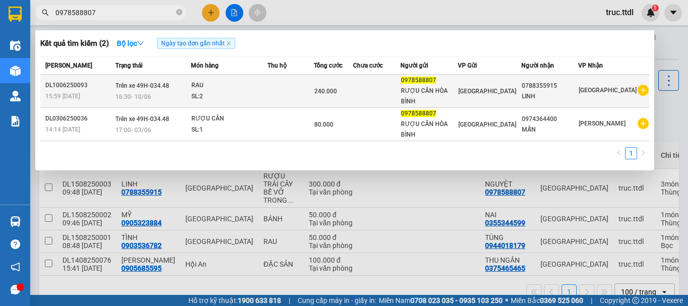
click at [228, 87] on div "RAU" at bounding box center [229, 85] width 76 height 11
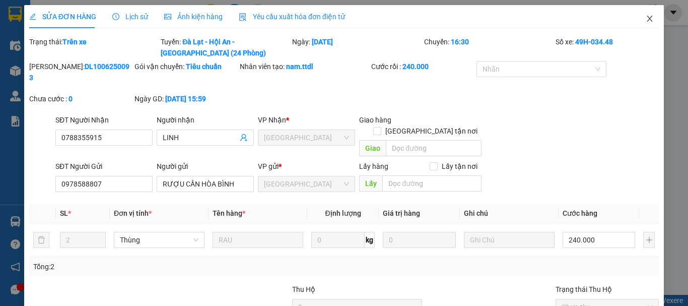
click at [646, 20] on icon "close" at bounding box center [650, 19] width 8 height 8
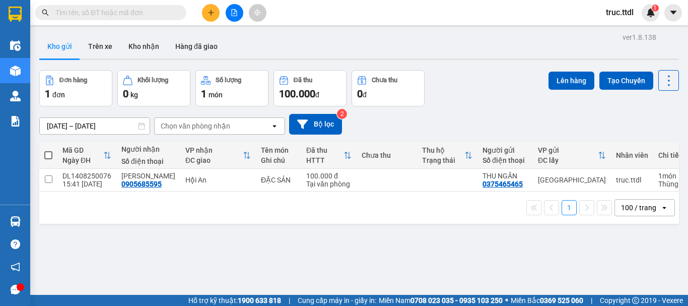
click at [423, 127] on div "[DATE] – [DATE] Press the down arrow key to interact with the calendar and sele…" at bounding box center [359, 124] width 640 height 21
click at [151, 16] on input "text" at bounding box center [114, 12] width 119 height 11
click at [452, 53] on div "Kho gửi Trên xe Kho nhận Hàng đã giao" at bounding box center [359, 47] width 640 height 27
click at [458, 59] on div "Kho gửi Trên xe Kho nhận Hàng đã giao" at bounding box center [359, 47] width 640 height 26
click at [458, 62] on div "ver 1.8.138 Kho gửi Trên xe Kho nhận Hàng đã giao Đơn hàng 1 đơn Khối lượng 0 k…" at bounding box center [359, 183] width 648 height 306
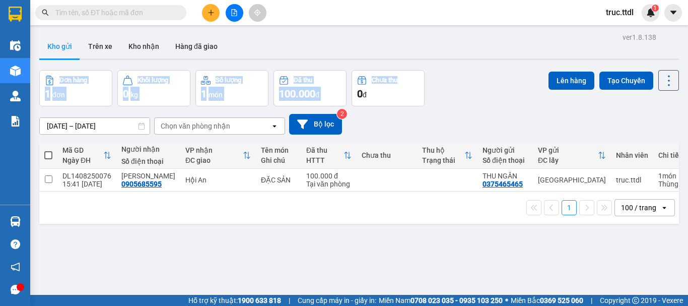
drag, startPoint x: 458, startPoint y: 66, endPoint x: 458, endPoint y: 55, distance: 11.6
click at [458, 55] on div "ver 1.8.138 Kho gửi Trên xe Kho nhận Hàng đã giao Đơn hàng 1 đơn Khối lượng 0 k…" at bounding box center [359, 183] width 648 height 306
click at [462, 75] on div "Đơn hàng 1 đơn Khối lượng 0 kg Số lượng 1 món Đã thu 100.000 đ Chưa thu 0 đ Lên…" at bounding box center [359, 88] width 640 height 36
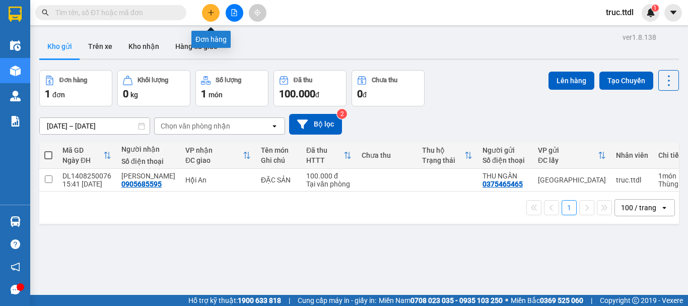
click at [213, 11] on icon "plus" at bounding box center [211, 12] width 7 height 7
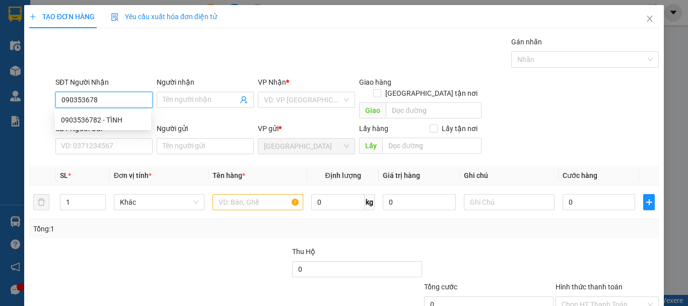
type input "0903536782"
click at [115, 120] on div "0903536782 - TÌNH" at bounding box center [103, 119] width 84 height 11
type input "TÌNH"
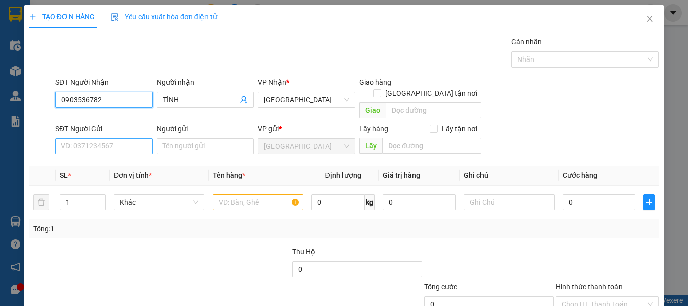
type input "0903536782"
click at [116, 139] on input "SĐT Người Gửi" at bounding box center [103, 146] width 97 height 16
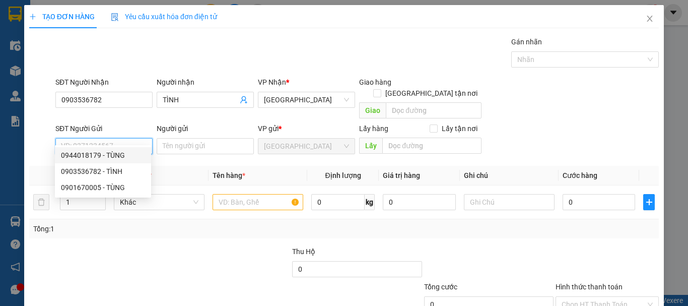
click at [106, 157] on div "0944018179 - TÙNG" at bounding box center [103, 155] width 84 height 11
type input "0944018179"
type input "TÙNG"
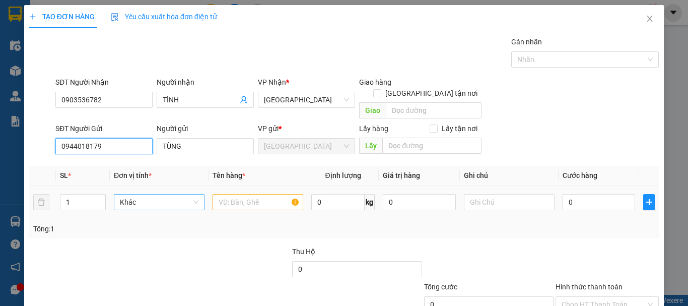
click at [143, 194] on span "Khác" at bounding box center [159, 201] width 79 height 15
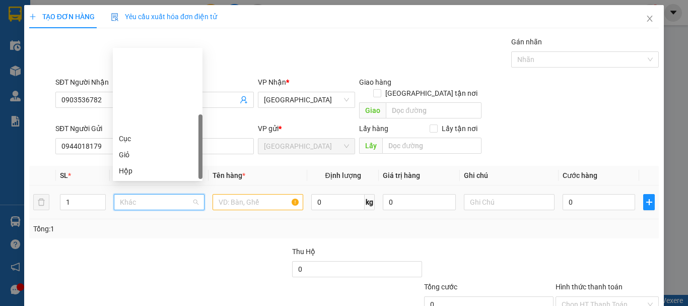
scroll to position [97, 0]
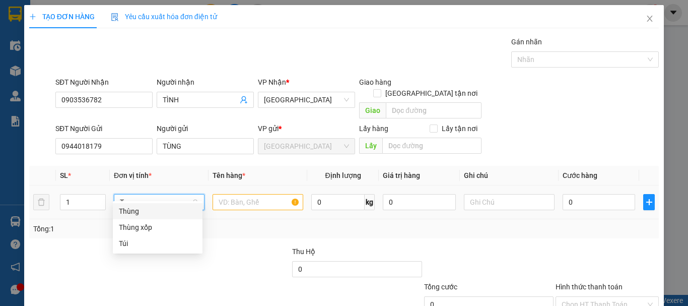
type input "T"
click at [146, 209] on div "Thùng" at bounding box center [158, 210] width 78 height 11
click at [261, 194] on input "text" at bounding box center [258, 202] width 91 height 16
click at [159, 200] on div "Thùng" at bounding box center [159, 202] width 91 height 20
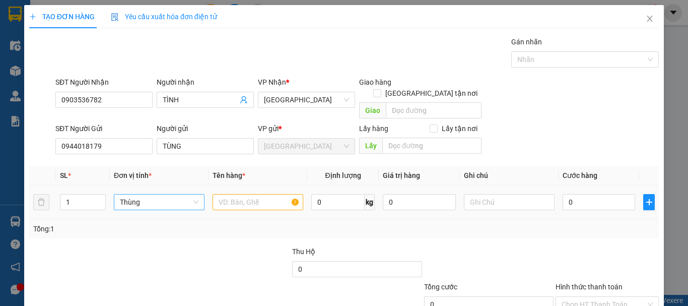
click at [161, 194] on span "Thùng" at bounding box center [159, 201] width 79 height 15
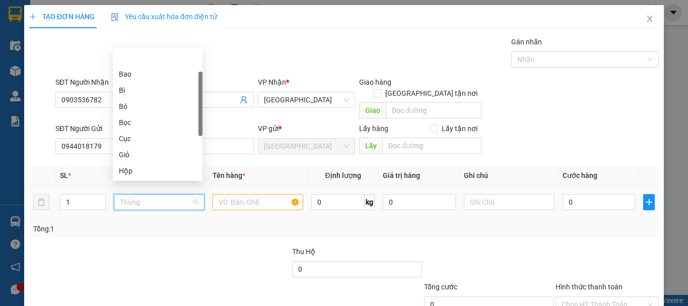
scroll to position [32, 0]
type input "B"
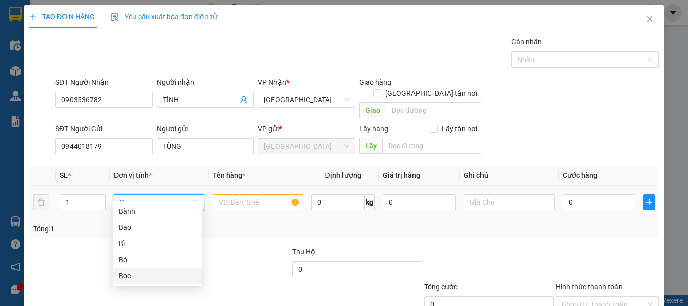
click at [153, 275] on div "Bọc" at bounding box center [158, 275] width 78 height 11
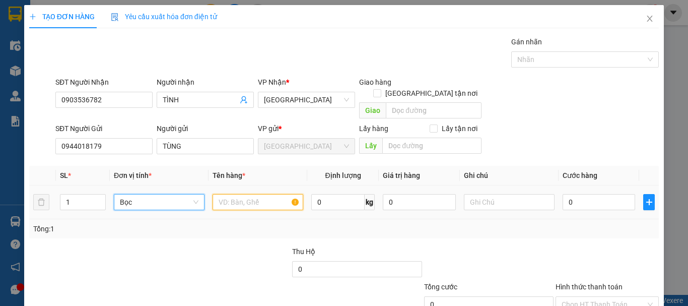
click at [251, 194] on input "text" at bounding box center [258, 202] width 91 height 16
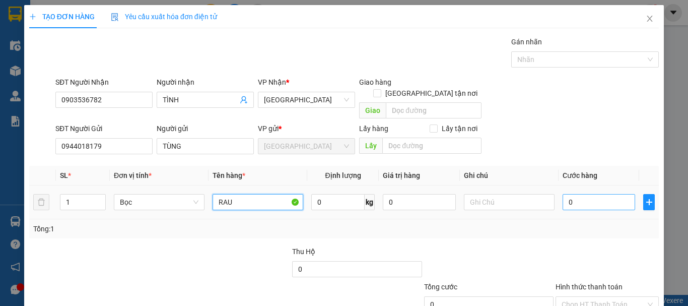
type input "RAU"
click at [593, 196] on input "0" at bounding box center [599, 202] width 73 height 16
type input "5"
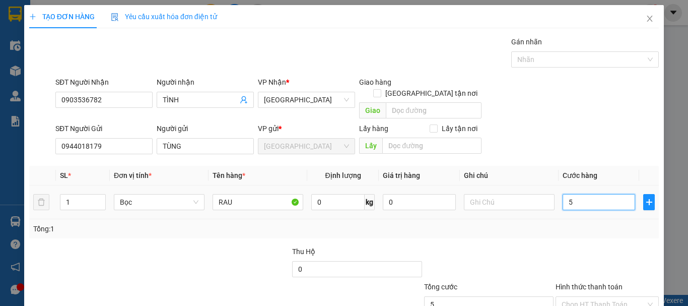
type input "50"
type input "50.000"
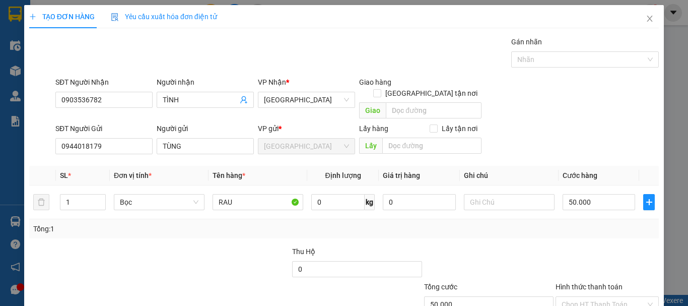
click at [590, 227] on div "Transit Pickup Surcharge Ids Transit Deliver Surcharge Ids Transit Deliver Surc…" at bounding box center [344, 198] width 630 height 324
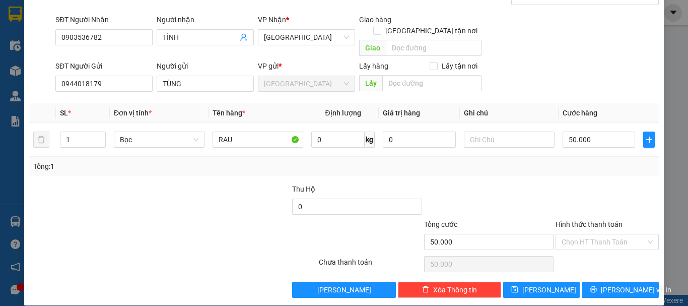
scroll to position [63, 0]
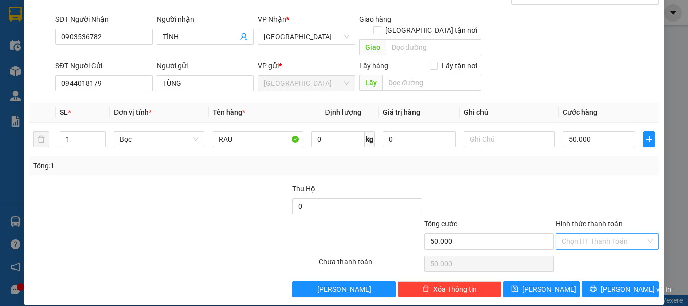
click at [589, 234] on input "Hình thức thanh toán" at bounding box center [604, 241] width 84 height 15
click at [588, 244] on div "Tại văn phòng" at bounding box center [601, 250] width 102 height 16
type input "0"
click at [601, 281] on button "Lưu và In" at bounding box center [620, 289] width 77 height 16
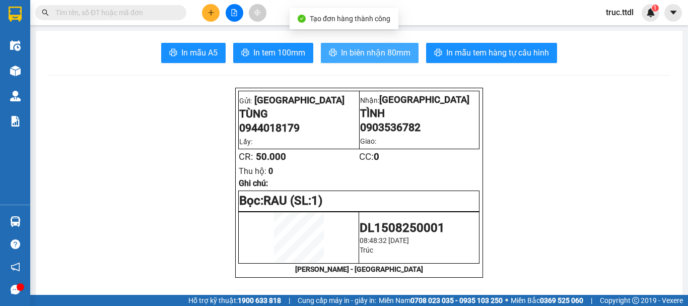
click at [356, 52] on span "In biên nhận 80mm" at bounding box center [376, 52] width 70 height 13
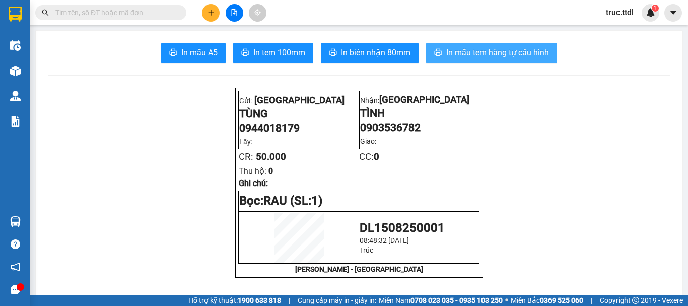
click at [495, 58] on span "In mẫu tem hàng tự cấu hình" at bounding box center [497, 52] width 103 height 13
